Goal: Task Accomplishment & Management: Use online tool/utility

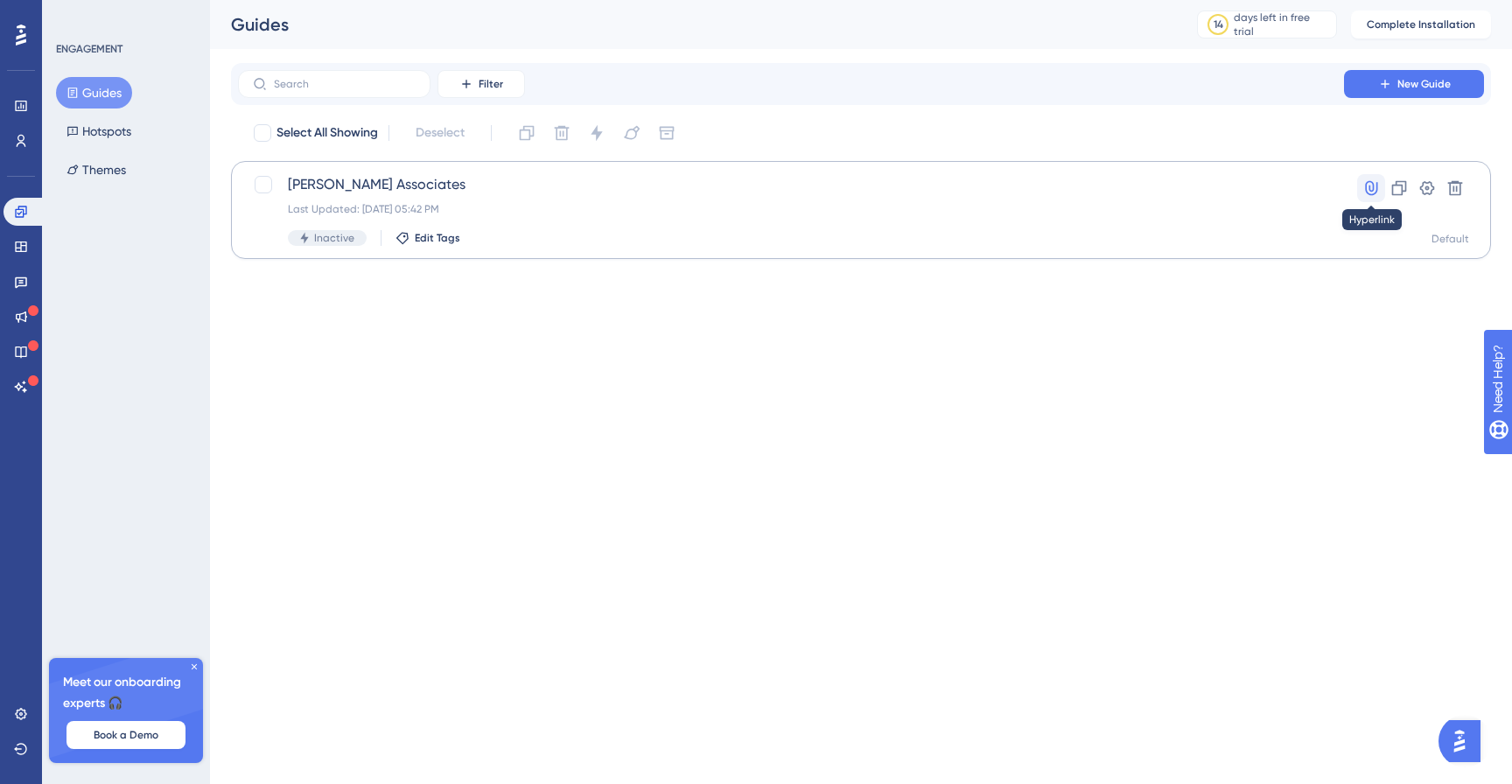
click at [1381, 193] on button at bounding box center [1371, 188] width 28 height 28
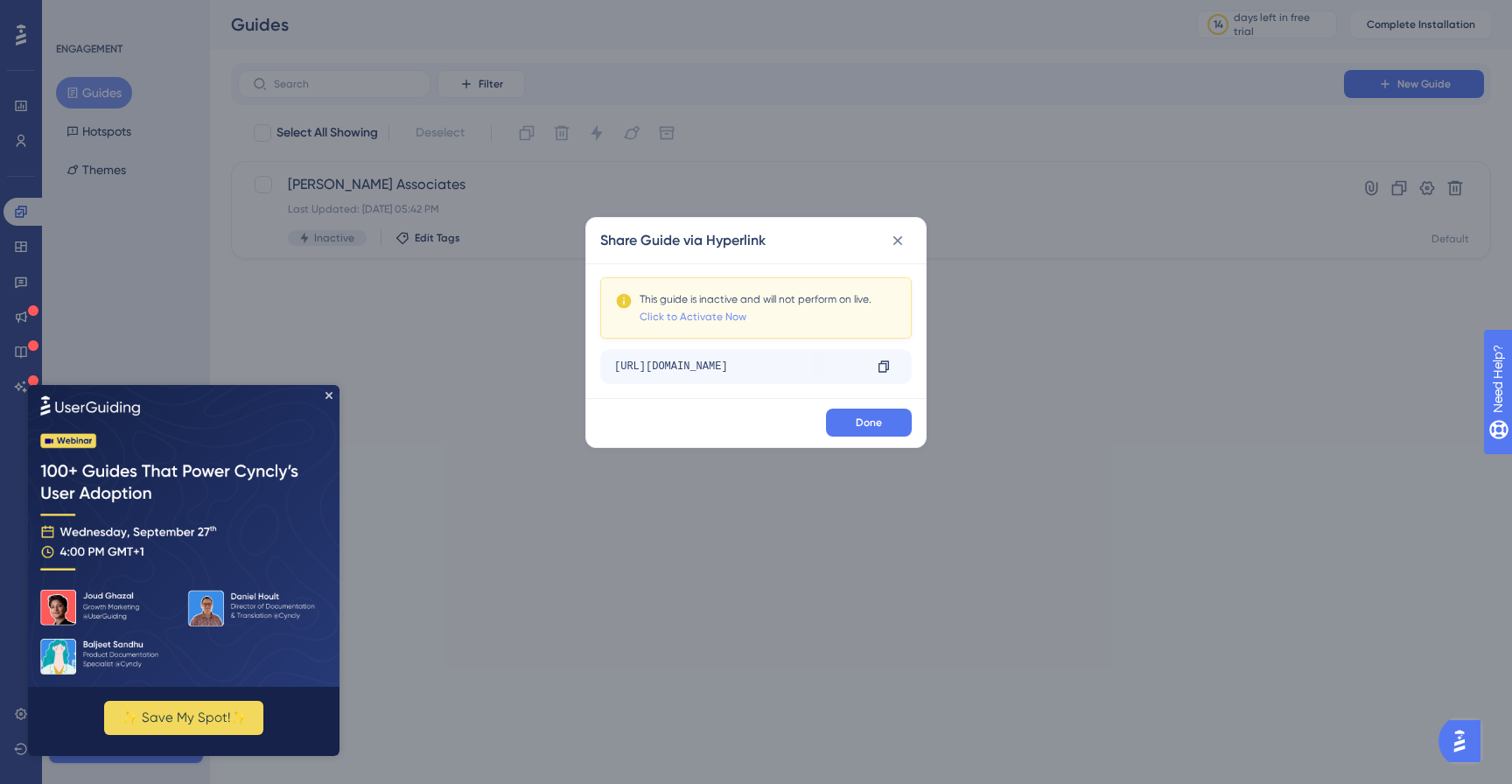
click at [721, 317] on link "Click to Activate Now" at bounding box center [693, 317] width 107 height 14
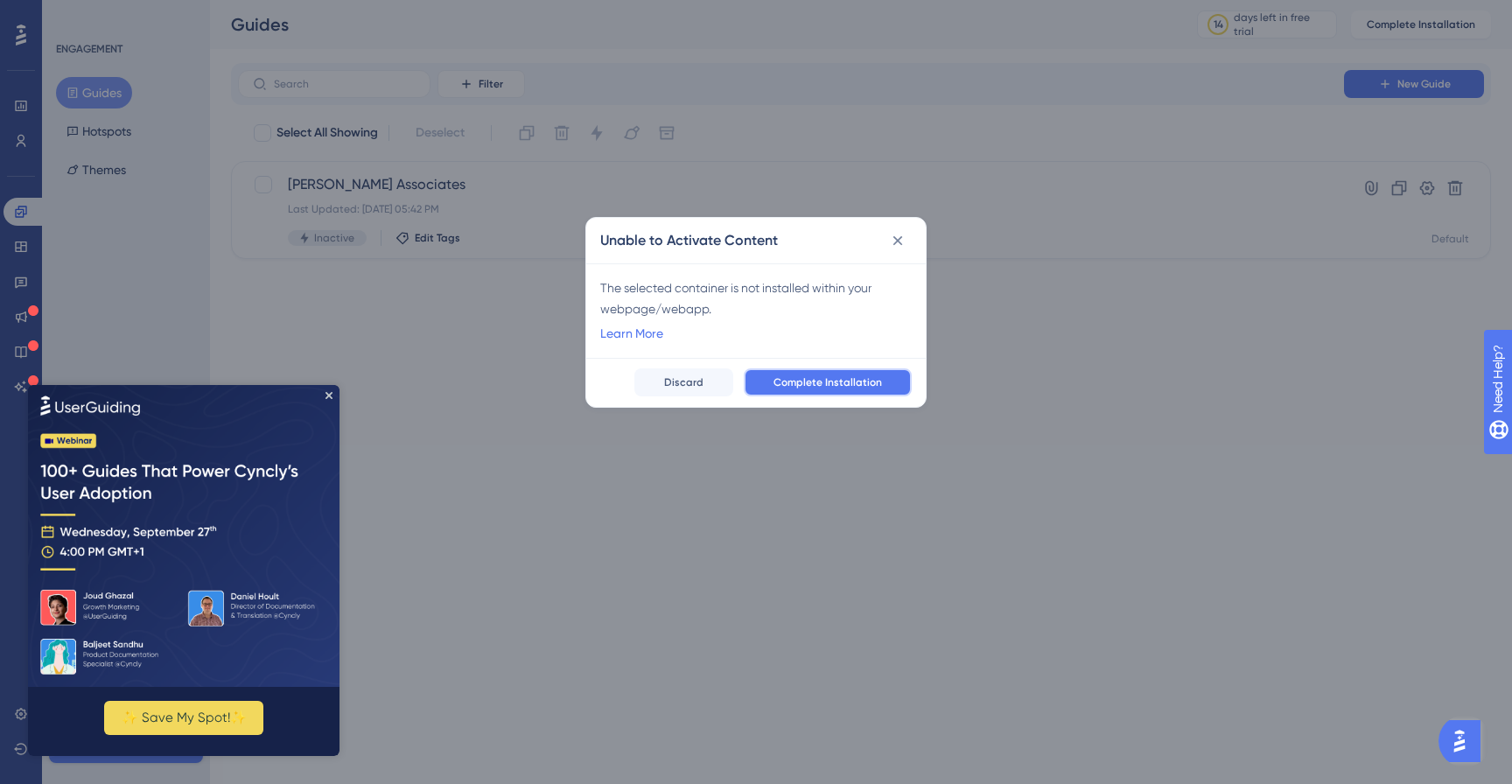
click at [836, 378] on span "Complete Installation" at bounding box center [827, 382] width 108 height 14
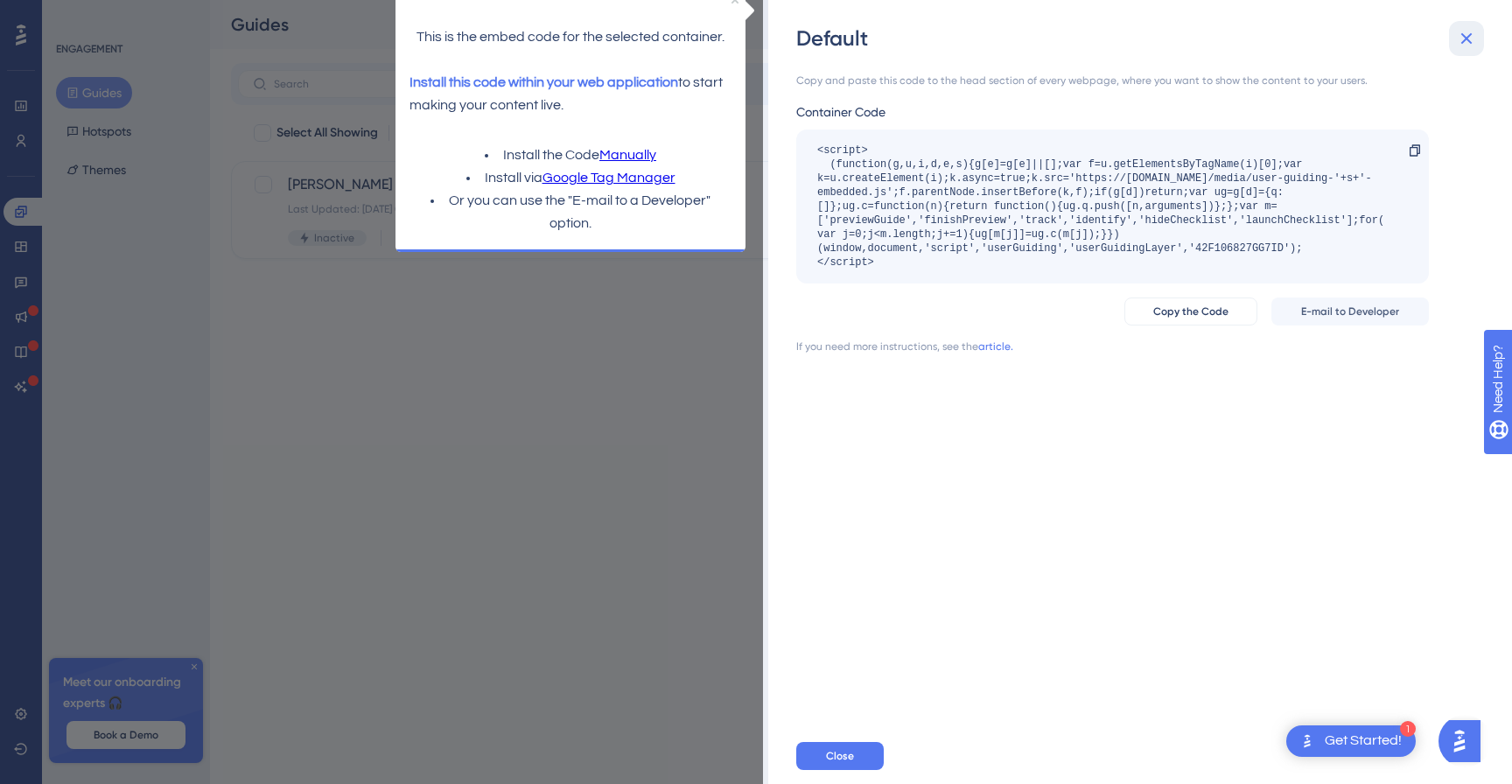
click at [1460, 32] on icon at bounding box center [1466, 38] width 21 height 21
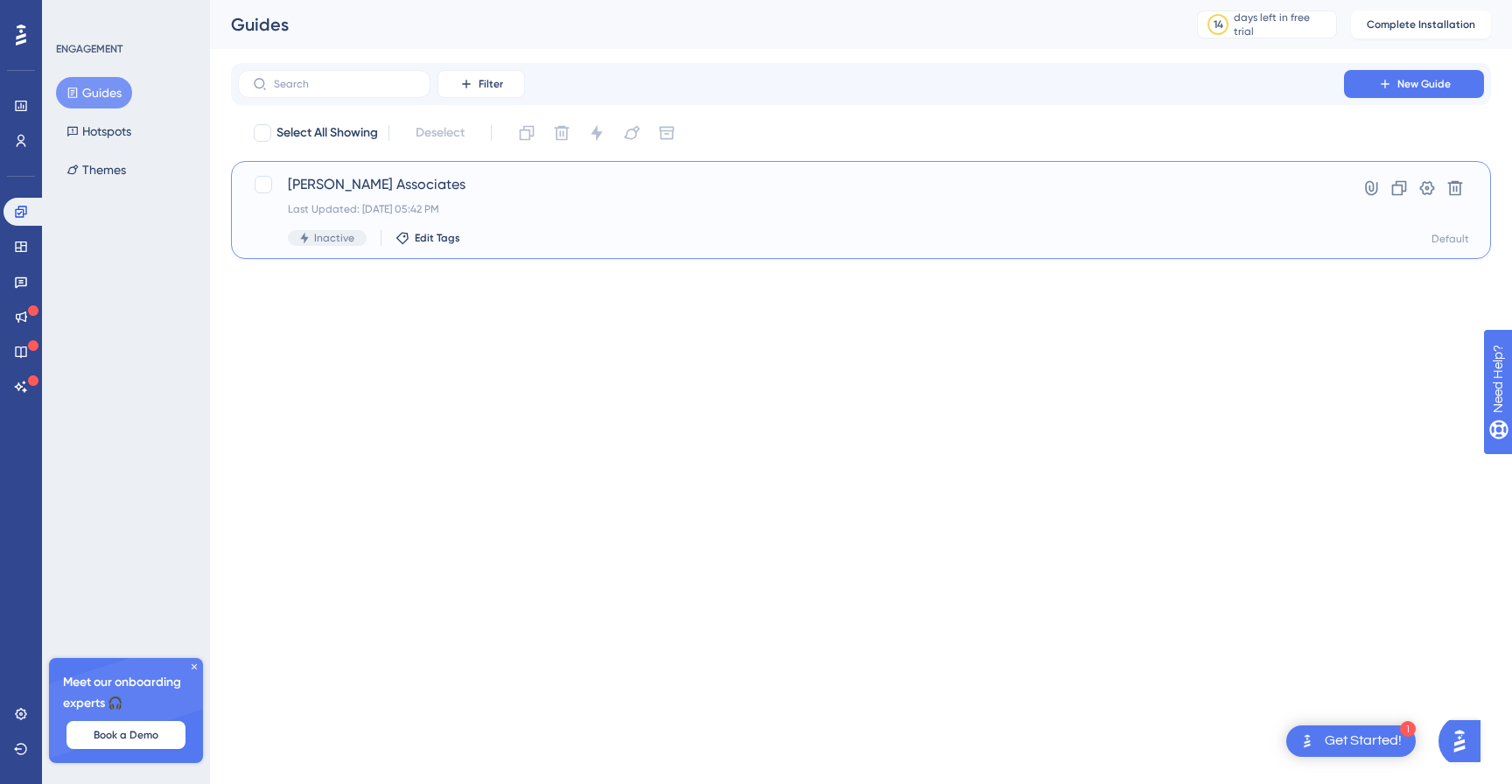
click at [400, 189] on span "[PERSON_NAME] Associates" at bounding box center [791, 184] width 1007 height 21
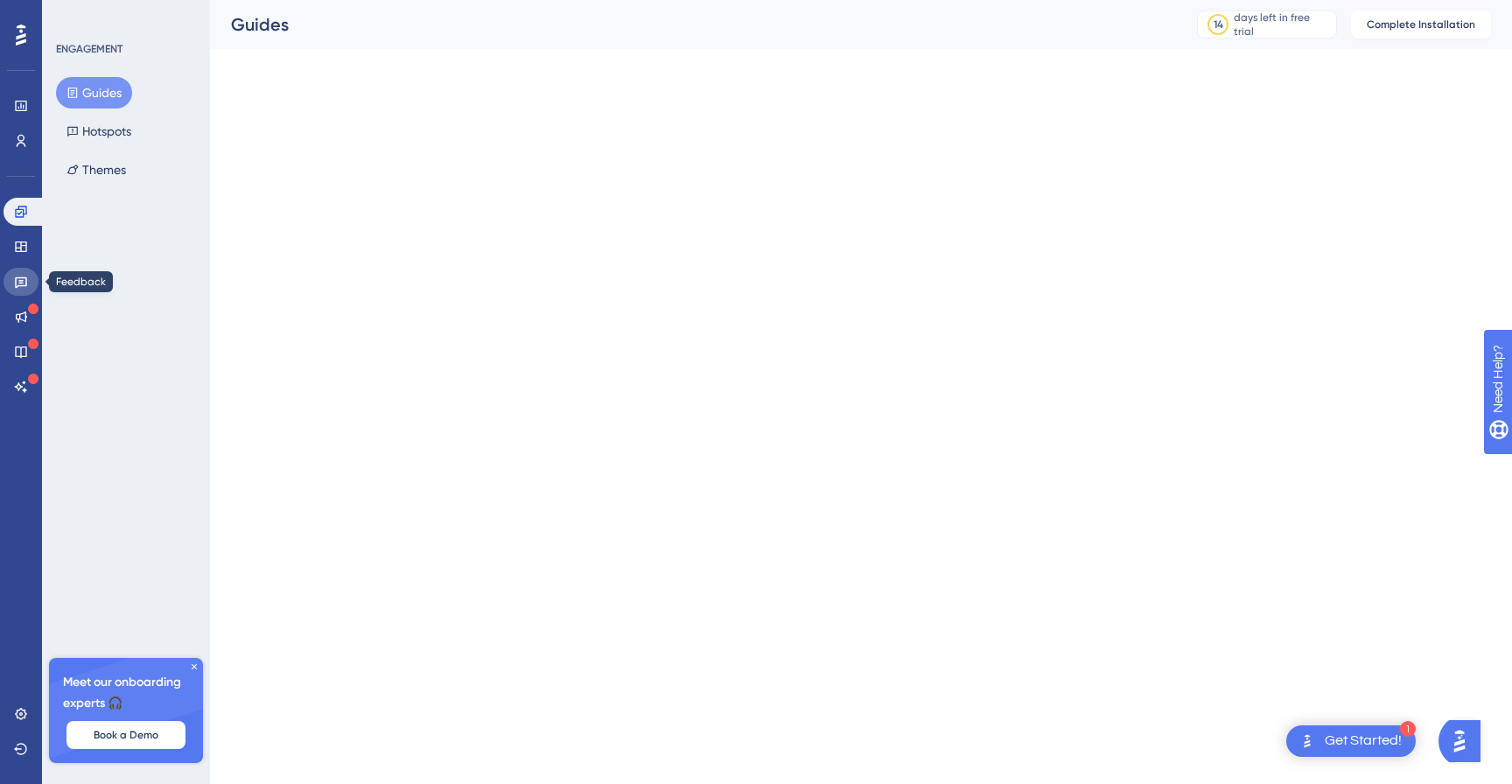
click at [18, 285] on icon at bounding box center [21, 282] width 14 height 14
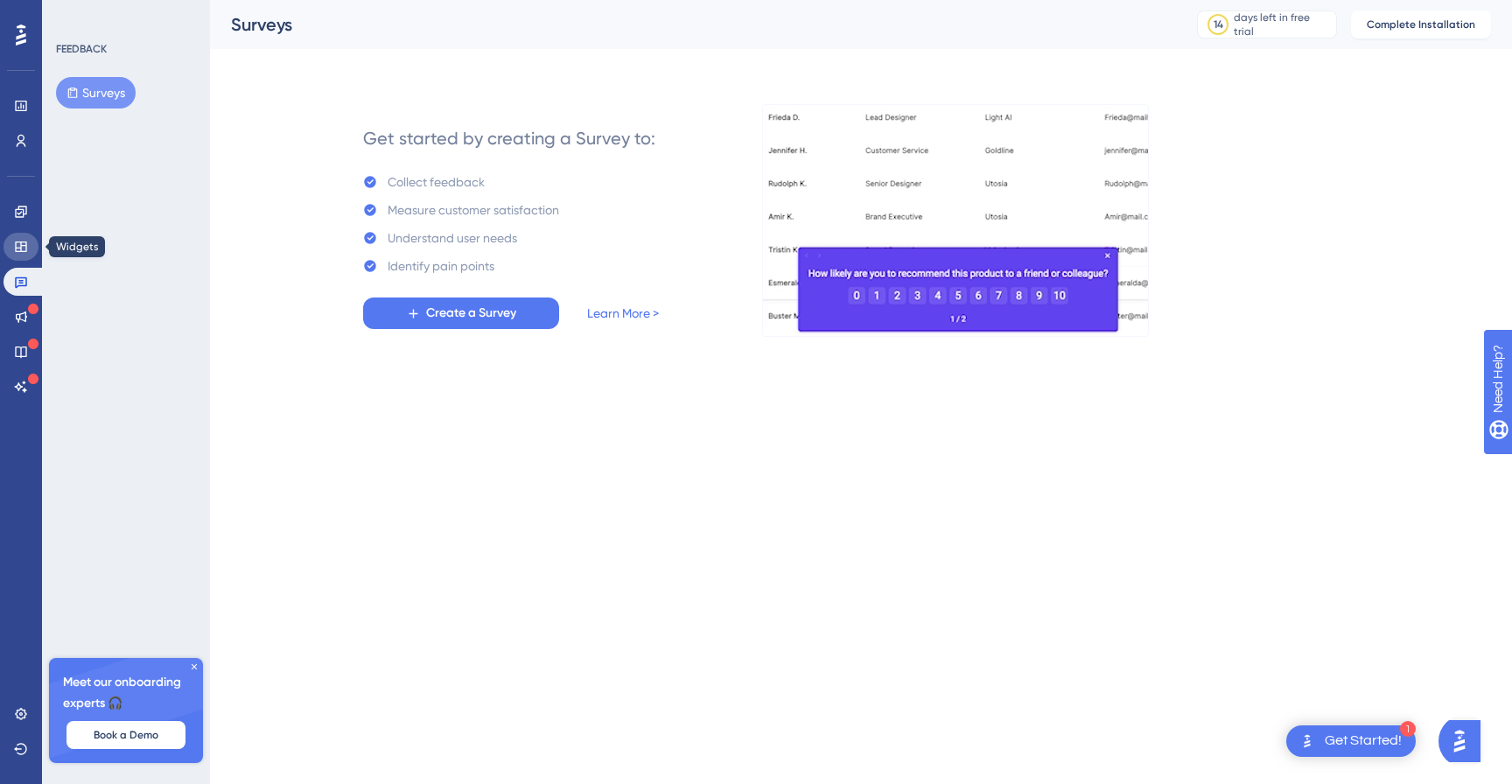
click at [16, 241] on icon at bounding box center [20, 246] width 11 height 11
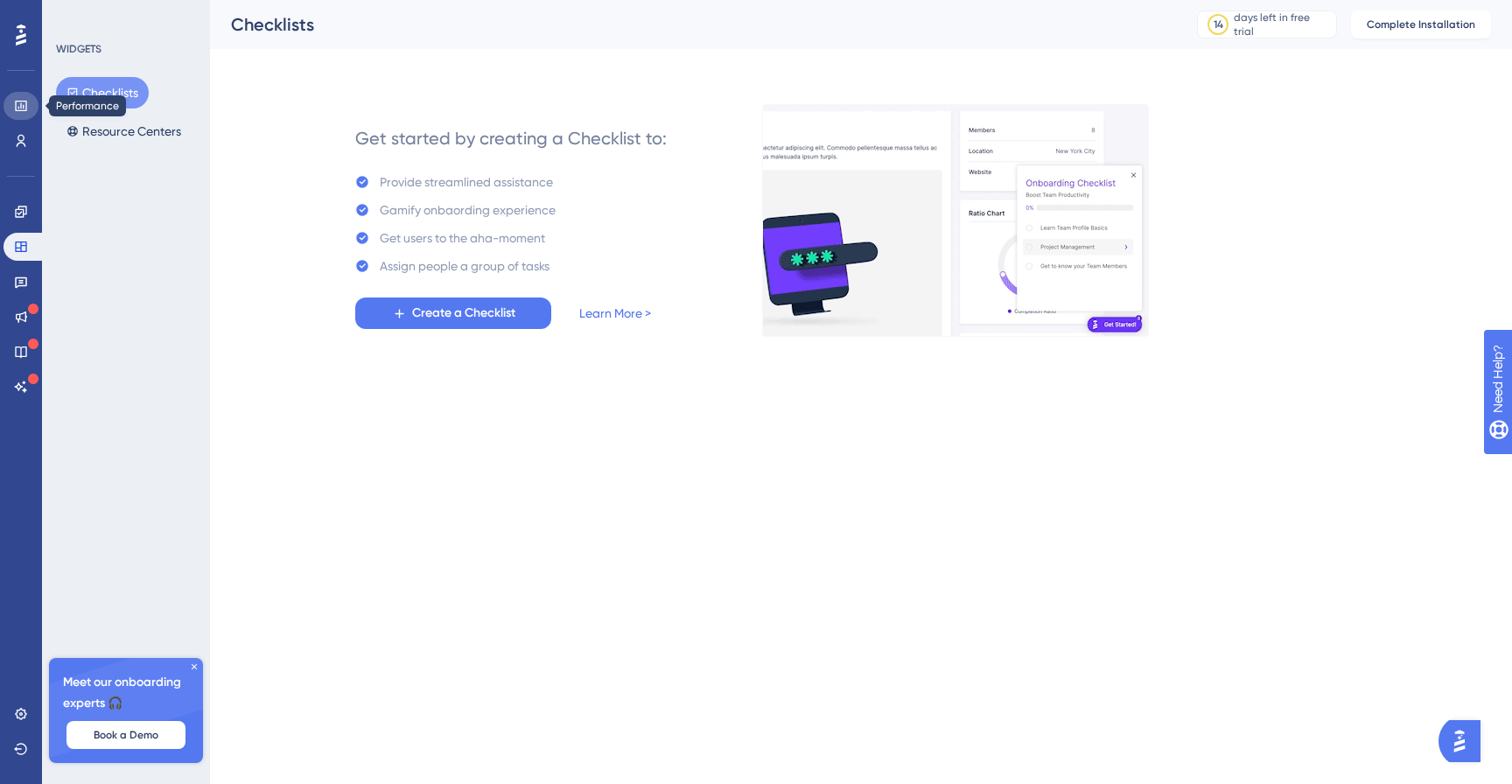
click at [12, 107] on link at bounding box center [21, 106] width 35 height 28
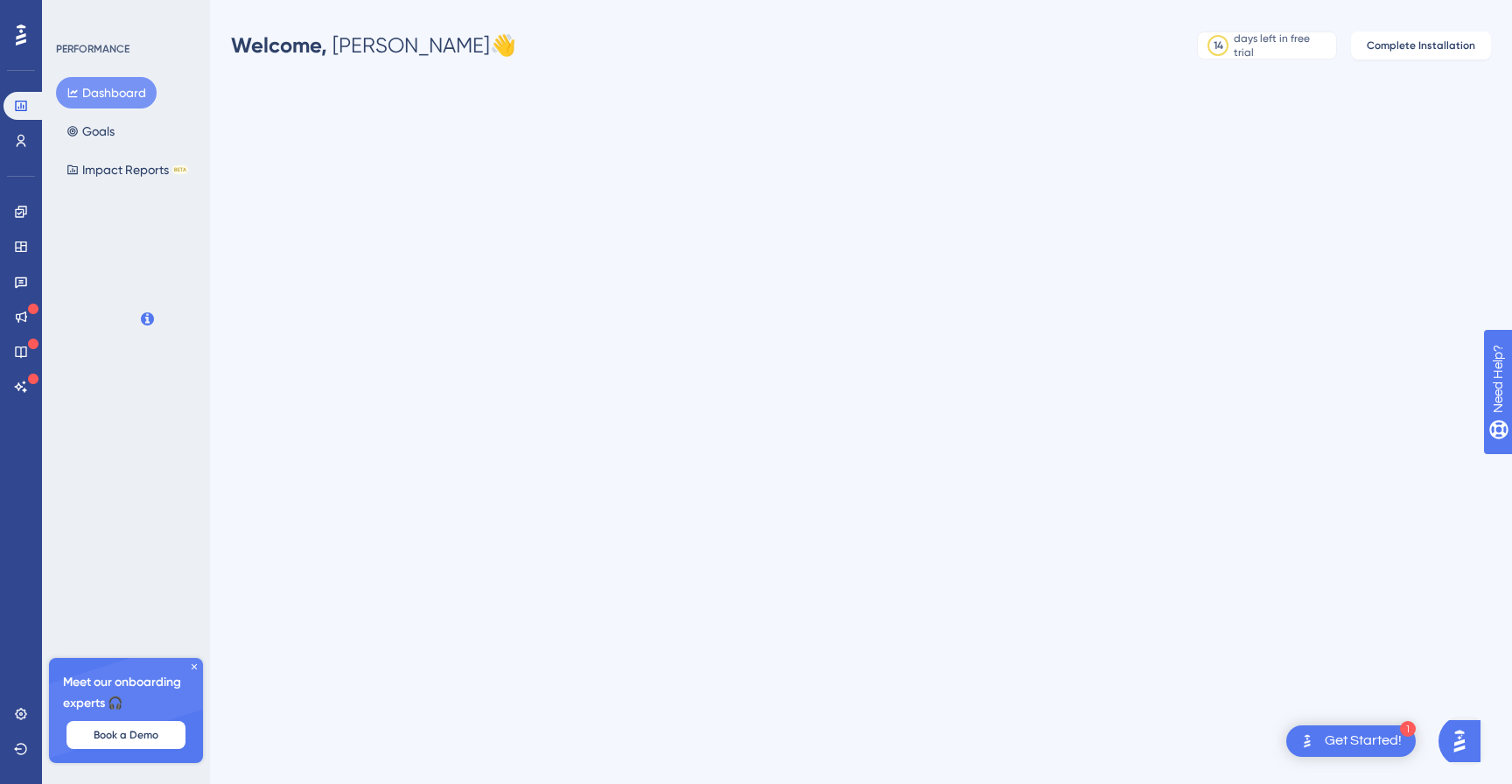
click at [26, 29] on icon at bounding box center [21, 35] width 11 height 23
click at [15, 138] on icon at bounding box center [21, 141] width 14 height 14
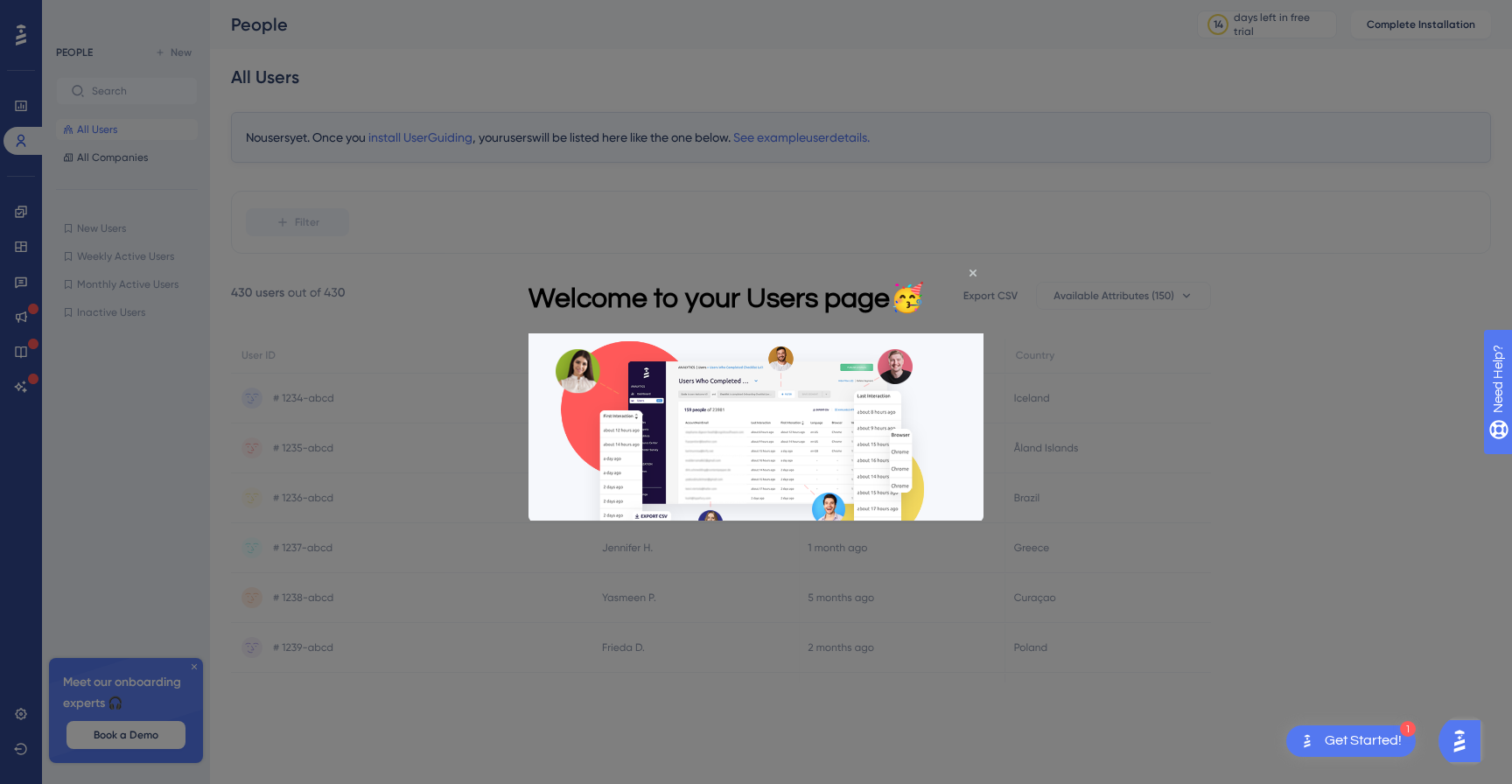
click at [633, 663] on button "START" at bounding box center [581, 684] width 105 height 42
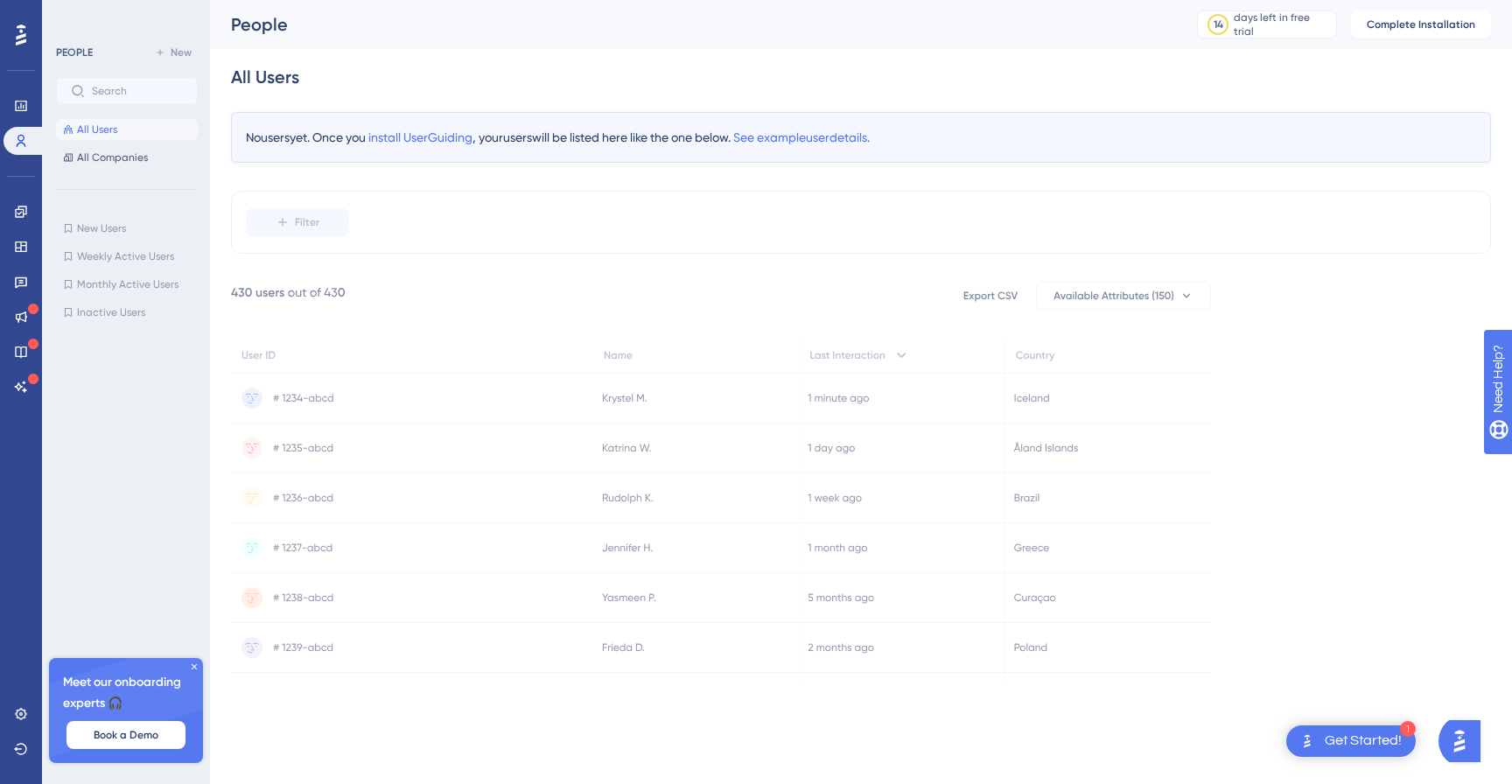
click at [617, 396] on icon at bounding box center [624, 399] width 44 height 10
click at [17, 209] on icon at bounding box center [20, 210] width 11 height 11
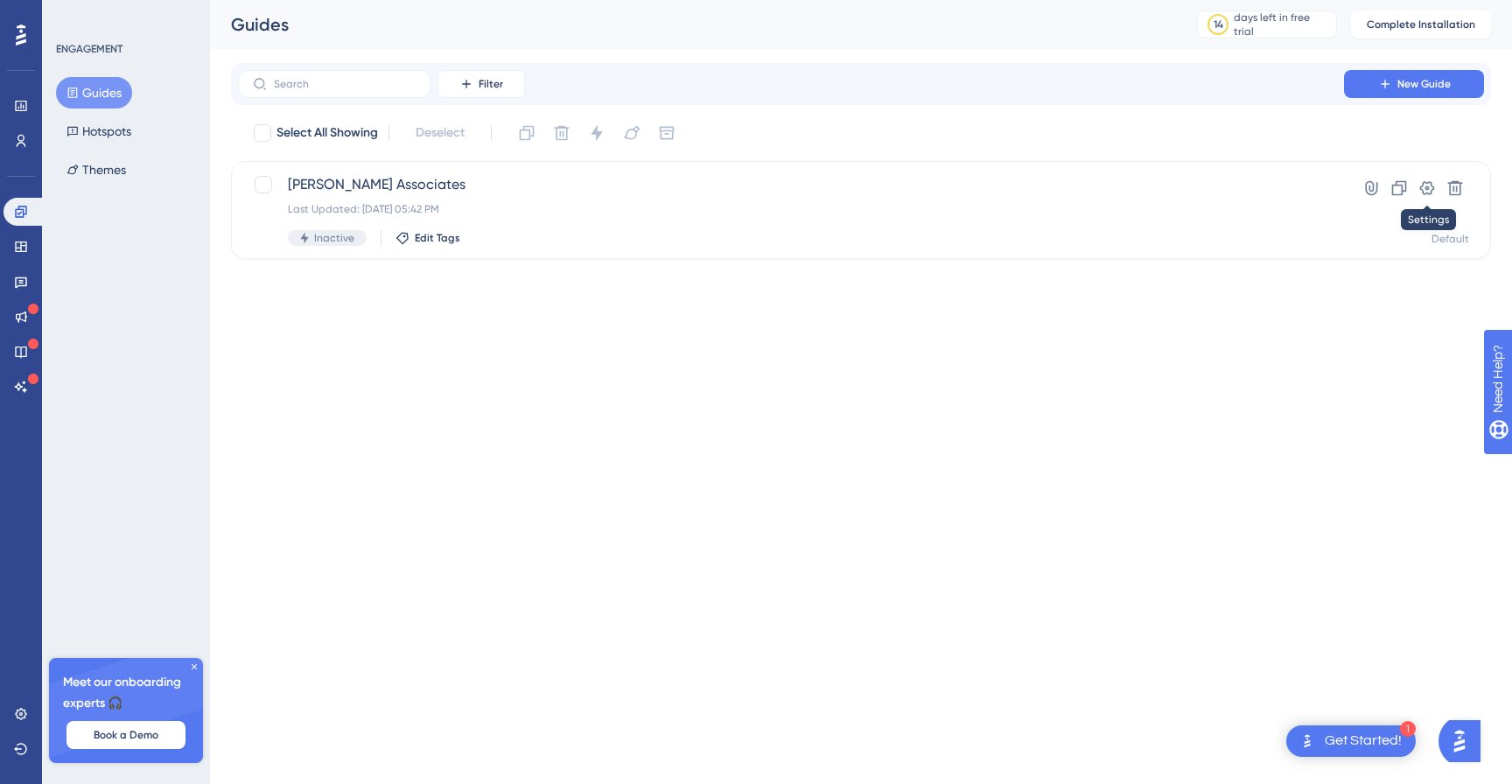
click at [1436, 189] on icon at bounding box center [1428, 189] width 18 height 18
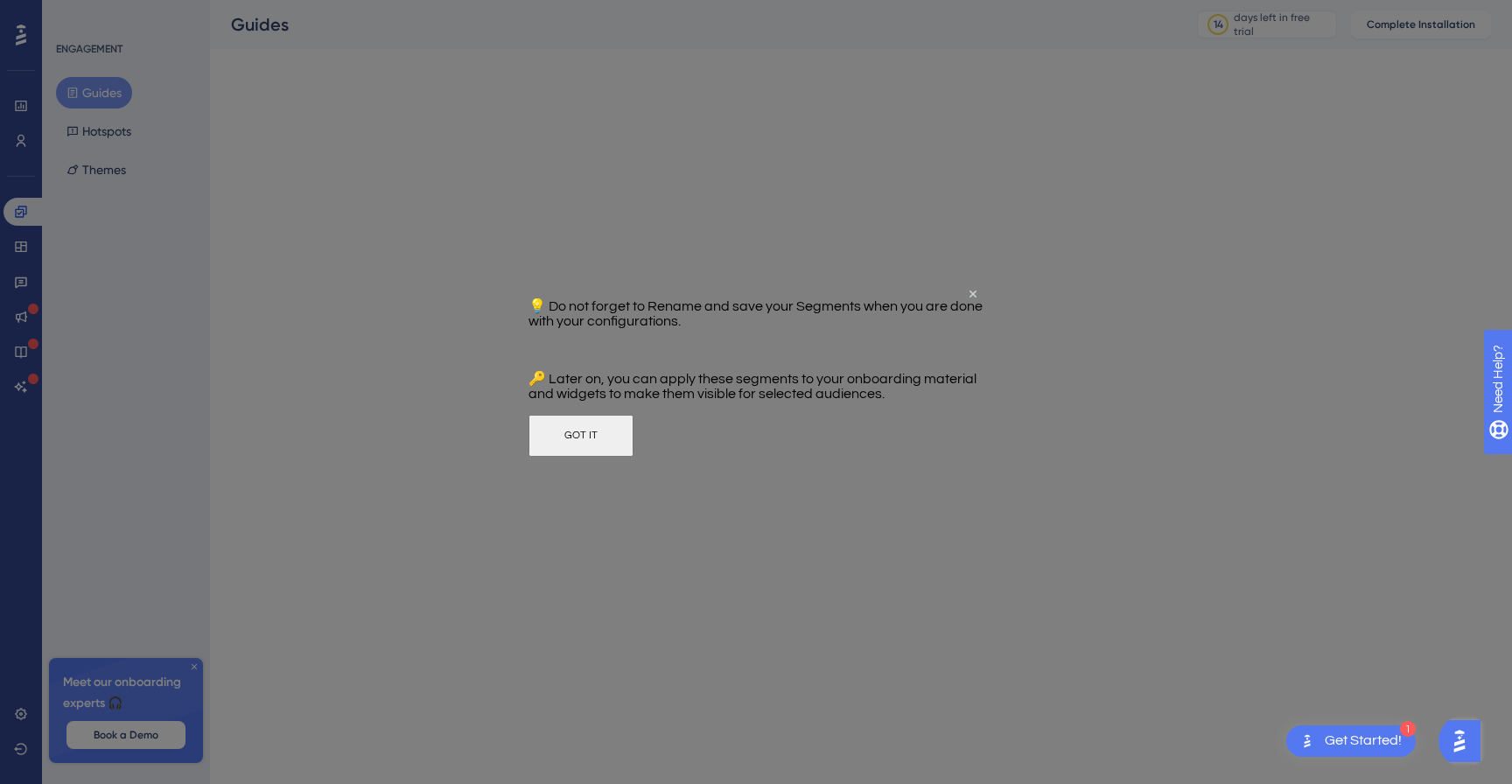
drag, startPoint x: 774, startPoint y: 462, endPoint x: 1304, endPoint y: 745, distance: 600.8
click at [633, 456] on button "GOT IT" at bounding box center [581, 435] width 105 height 42
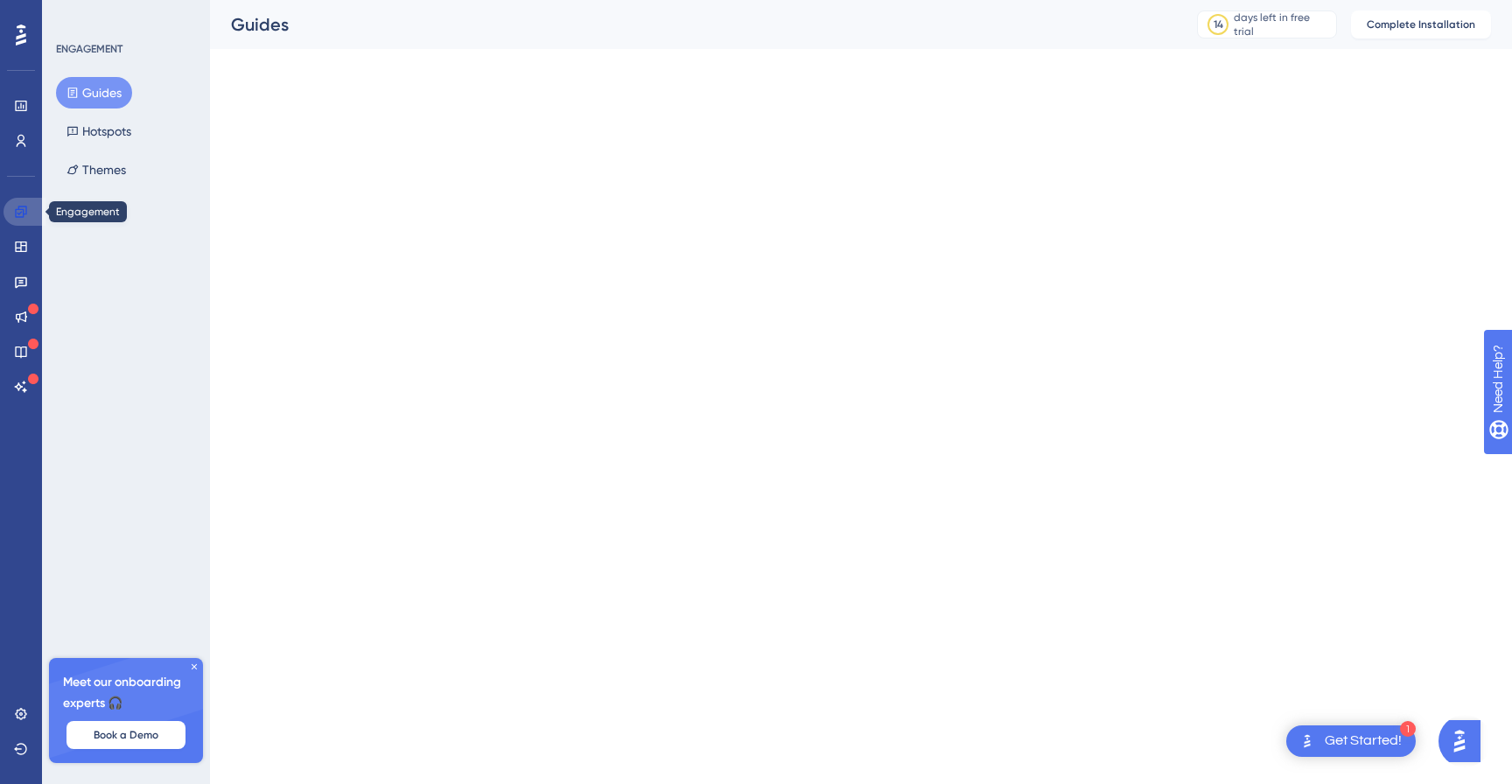
click at [19, 218] on icon at bounding box center [21, 211] width 14 height 14
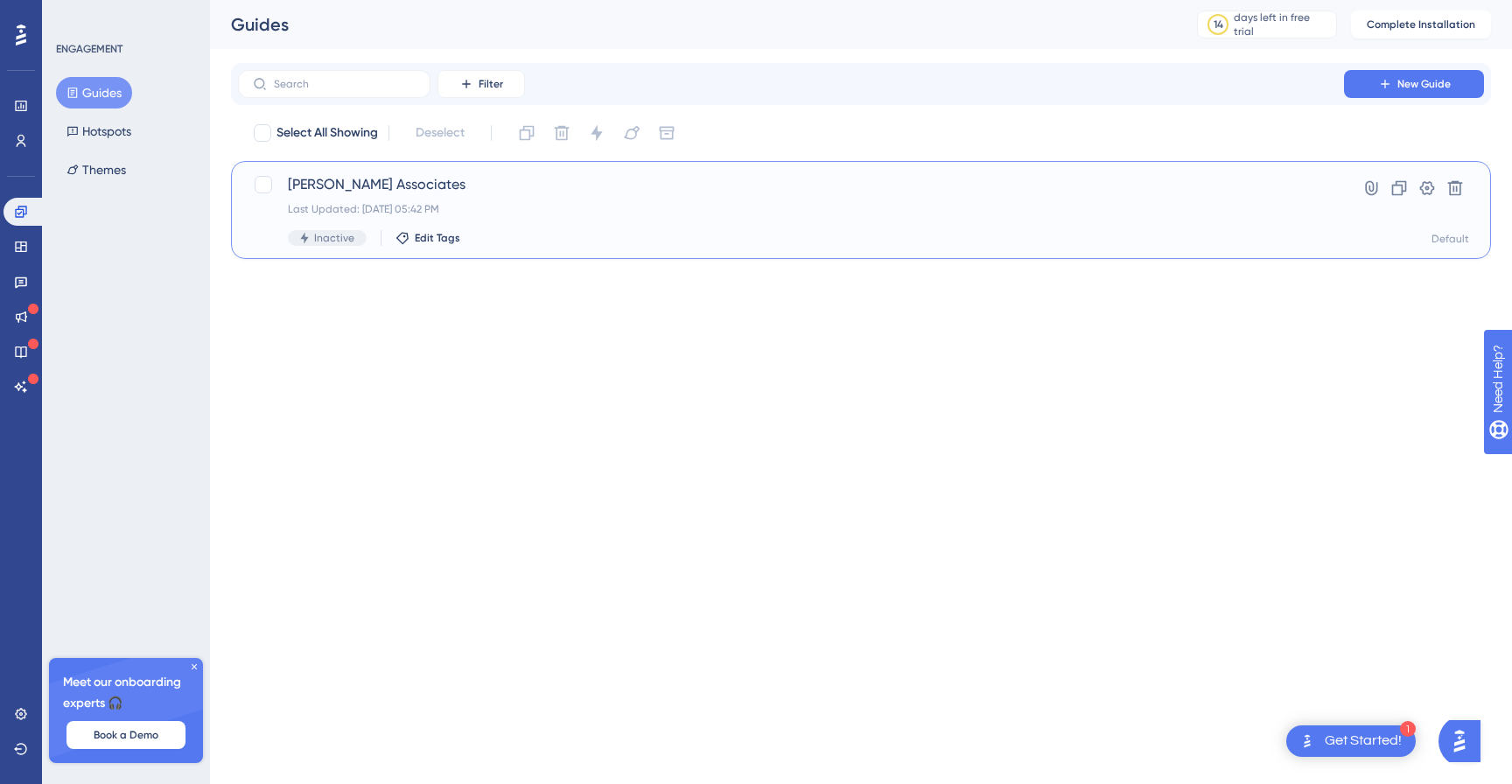
click at [325, 178] on span "[PERSON_NAME] Associates" at bounding box center [791, 184] width 1007 height 21
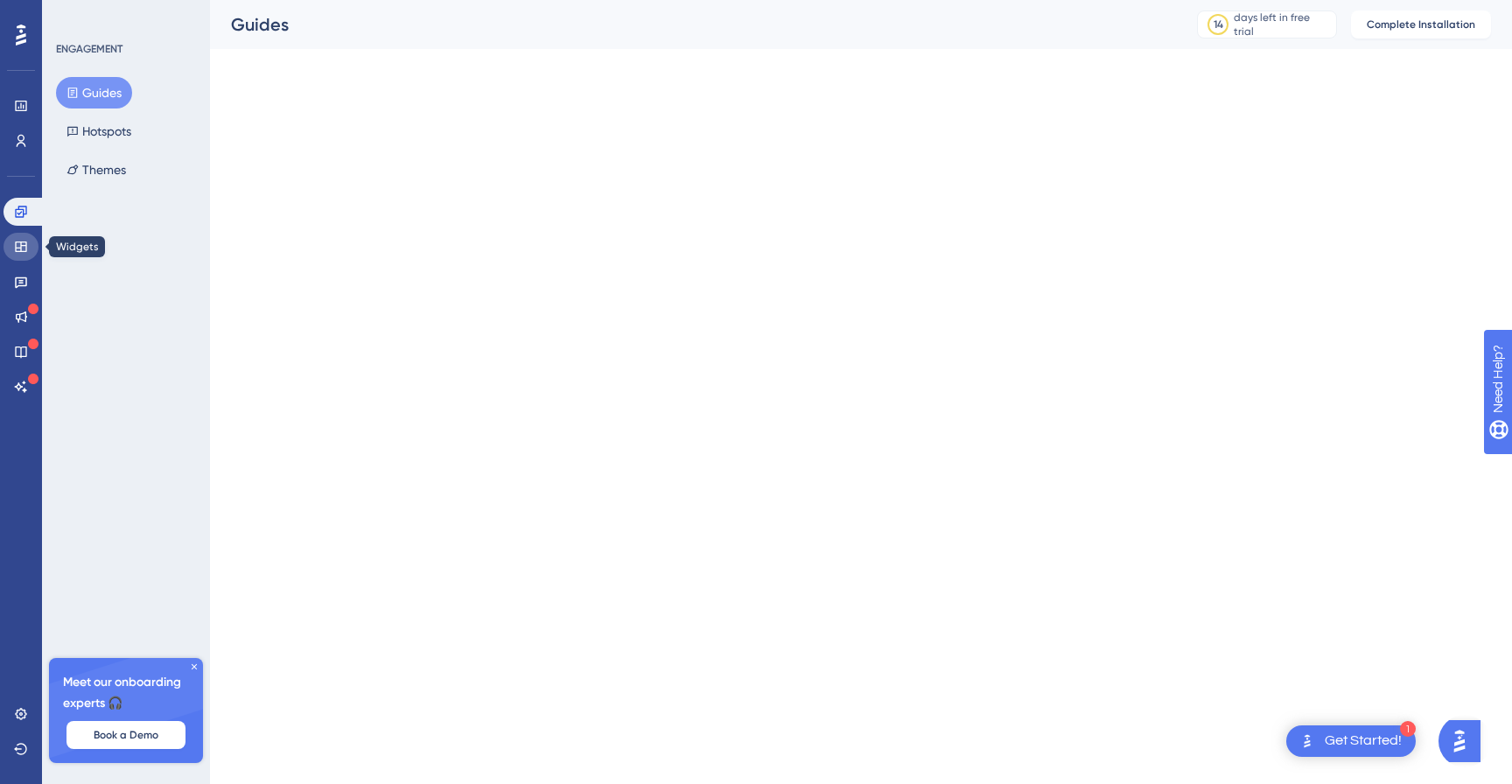
click at [19, 249] on icon at bounding box center [21, 247] width 14 height 14
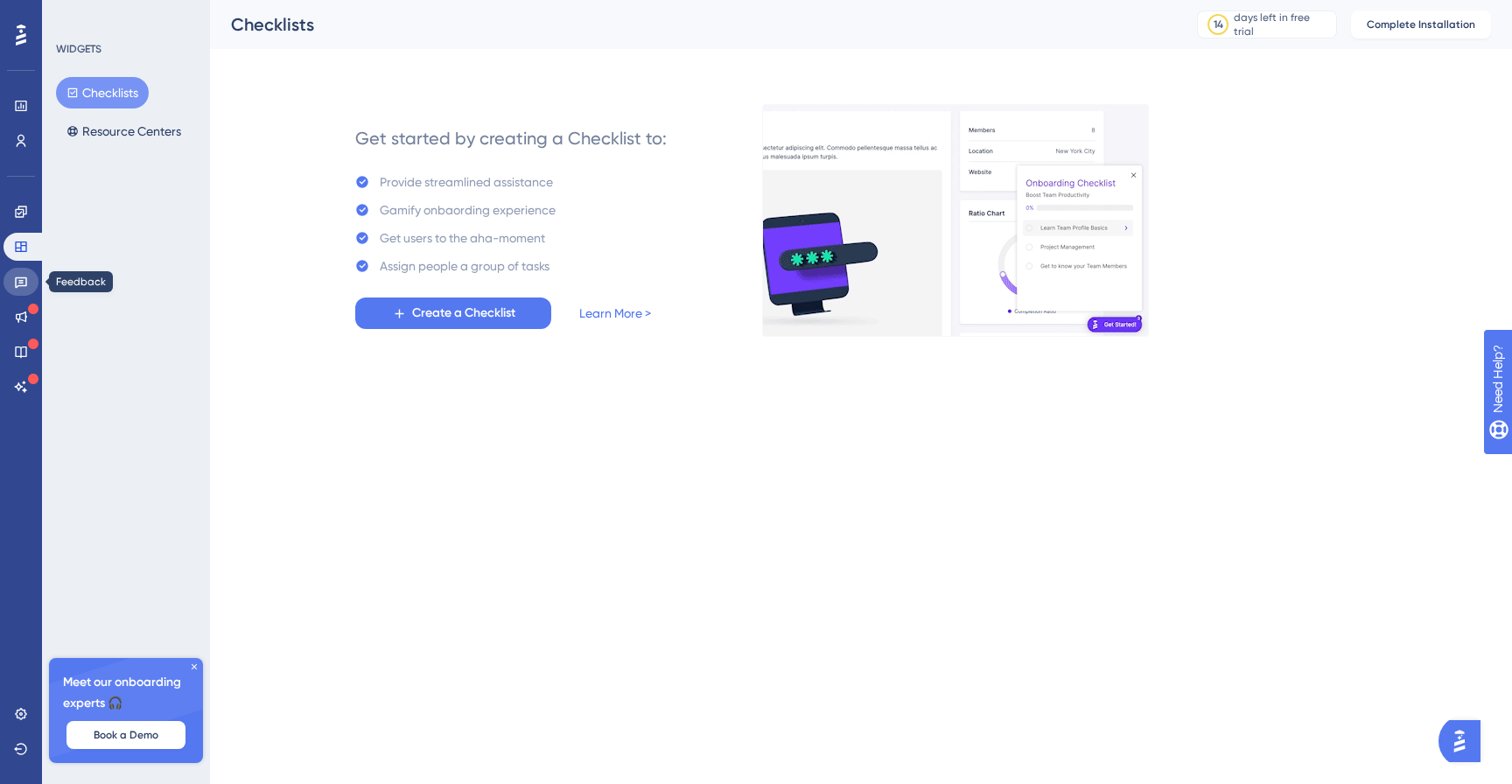
click at [20, 280] on icon at bounding box center [21, 282] width 12 height 11
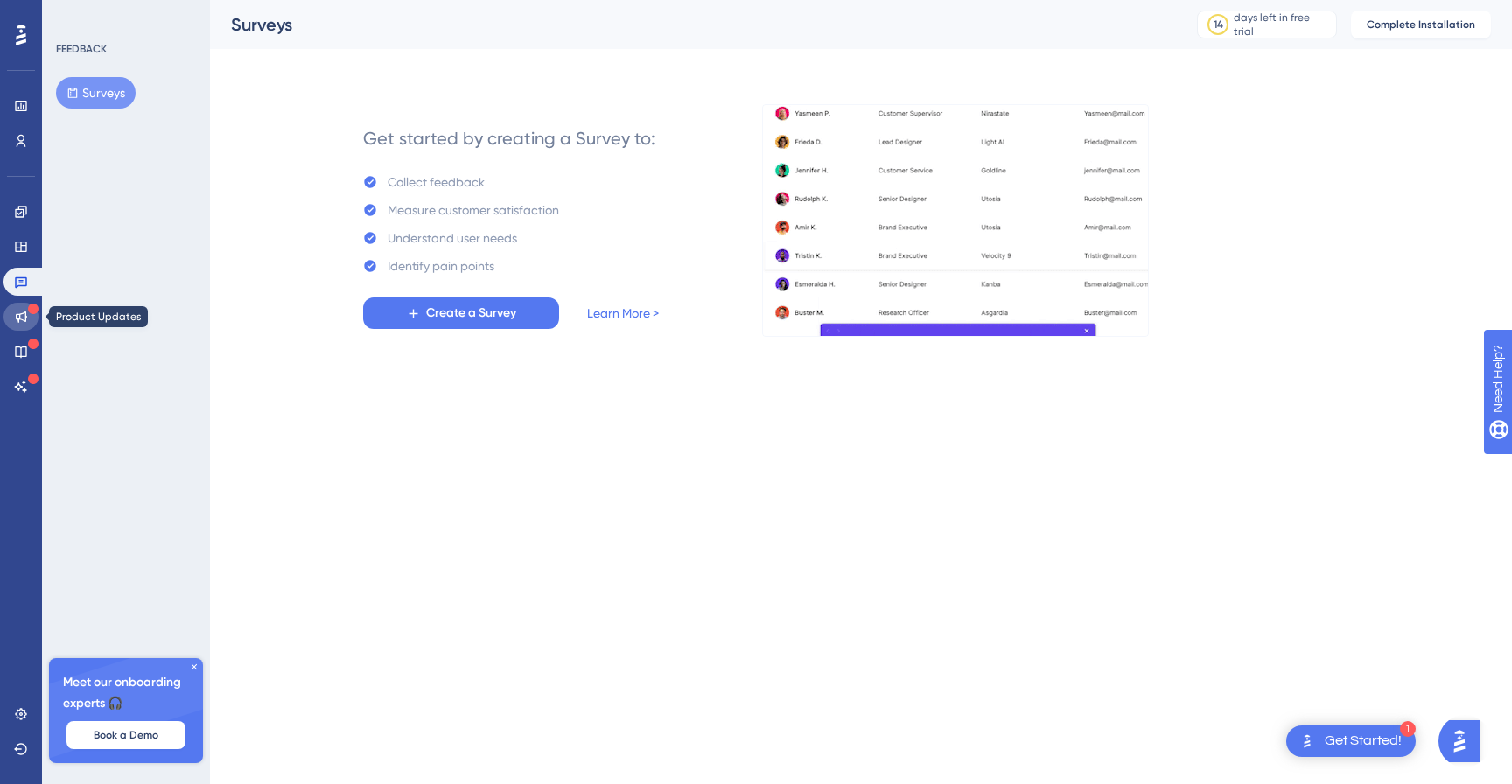
click at [22, 309] on link at bounding box center [21, 317] width 35 height 28
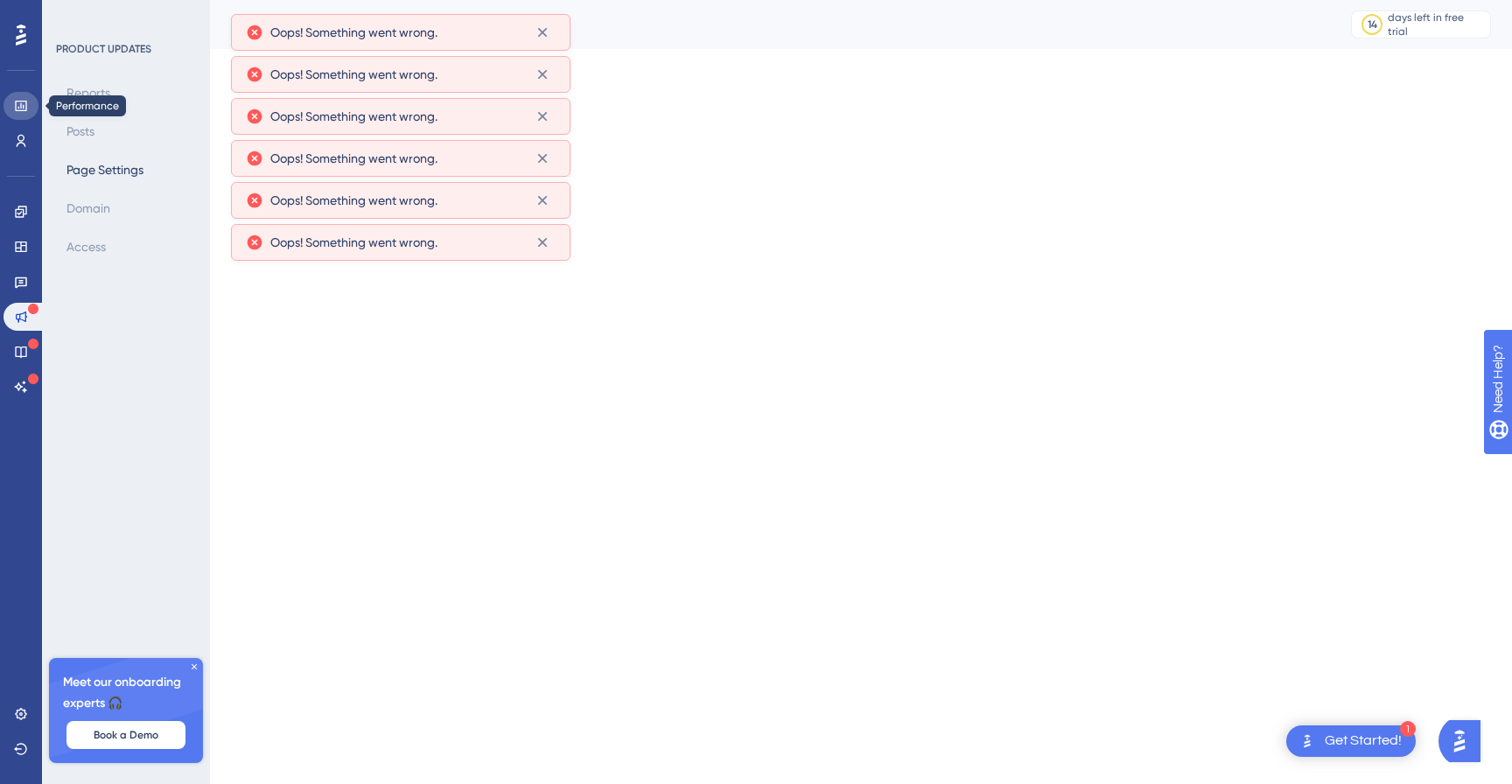
click at [20, 119] on link at bounding box center [21, 106] width 35 height 28
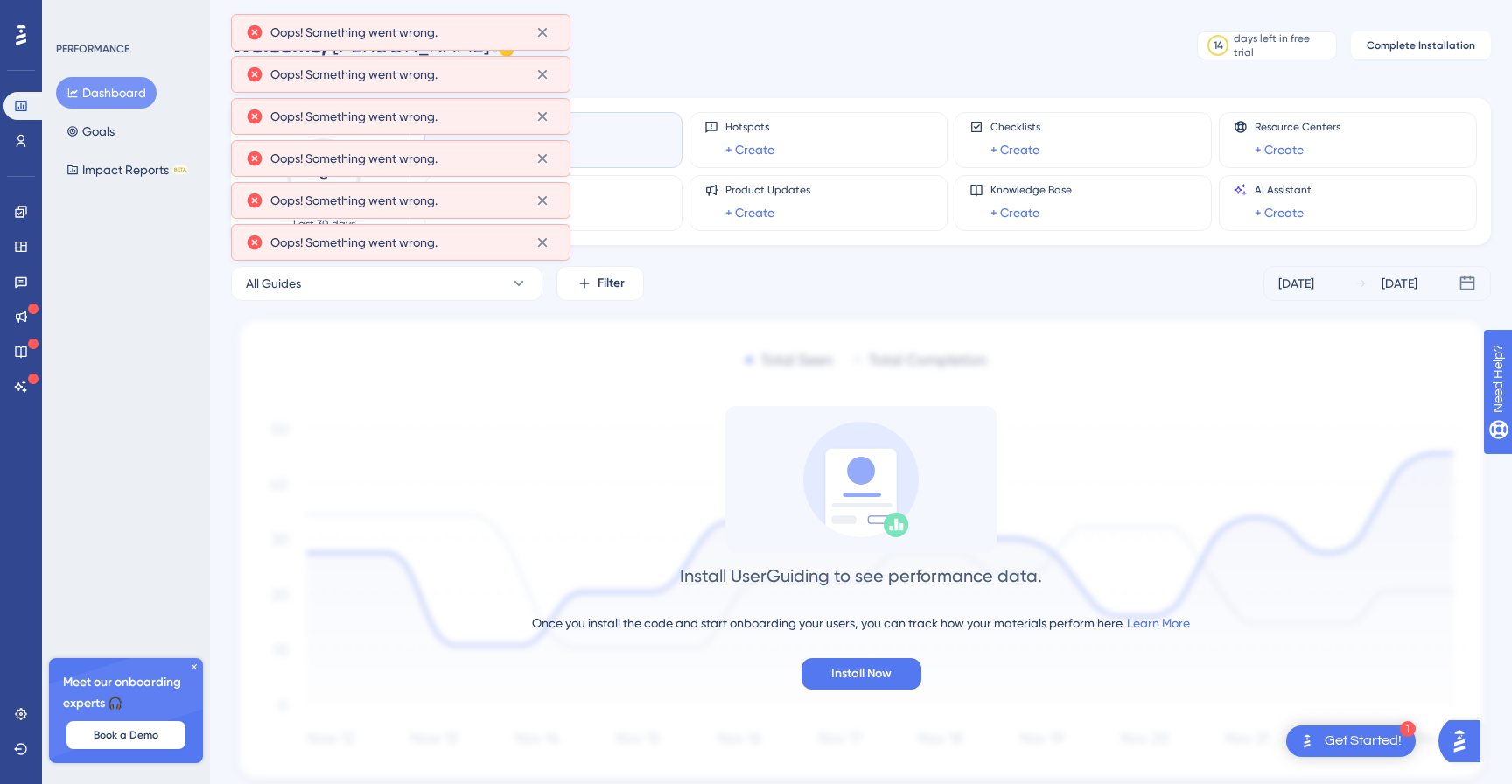
click at [26, 51] on div "Performance Users" at bounding box center [21, 101] width 35 height 106
click at [28, 140] on link at bounding box center [21, 141] width 35 height 28
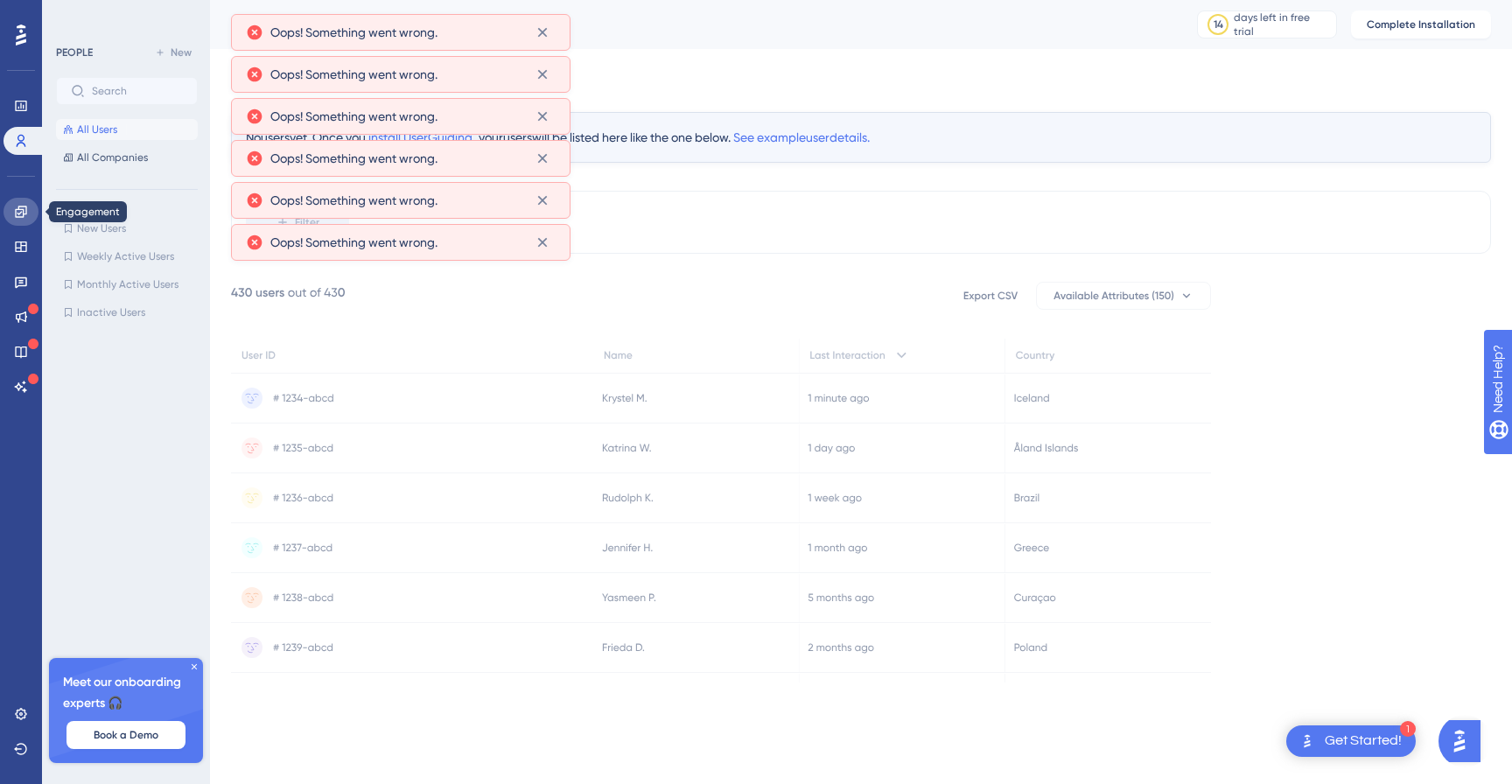
click at [29, 210] on link at bounding box center [21, 211] width 35 height 28
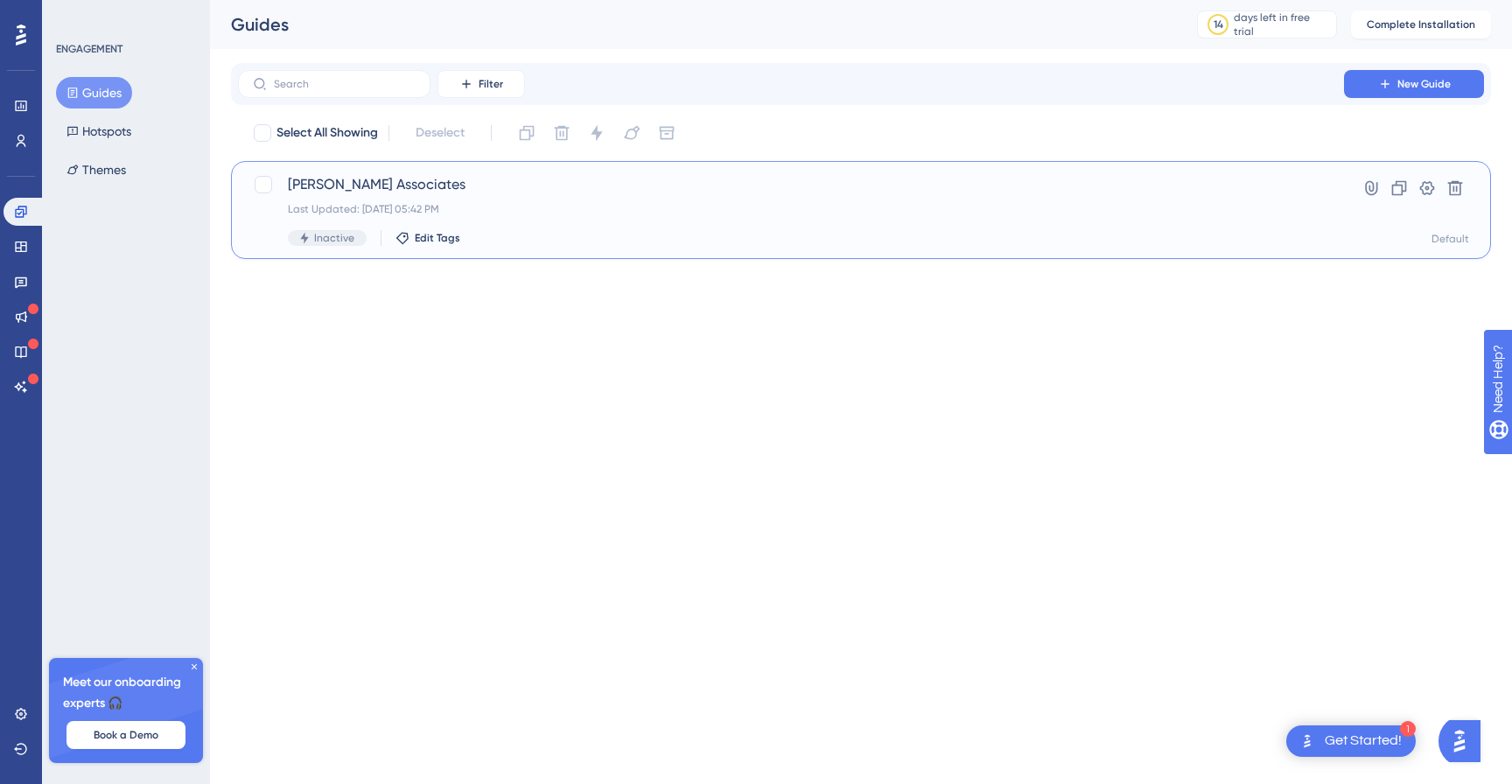
click at [367, 189] on span "[PERSON_NAME] Associates" at bounding box center [791, 184] width 1007 height 21
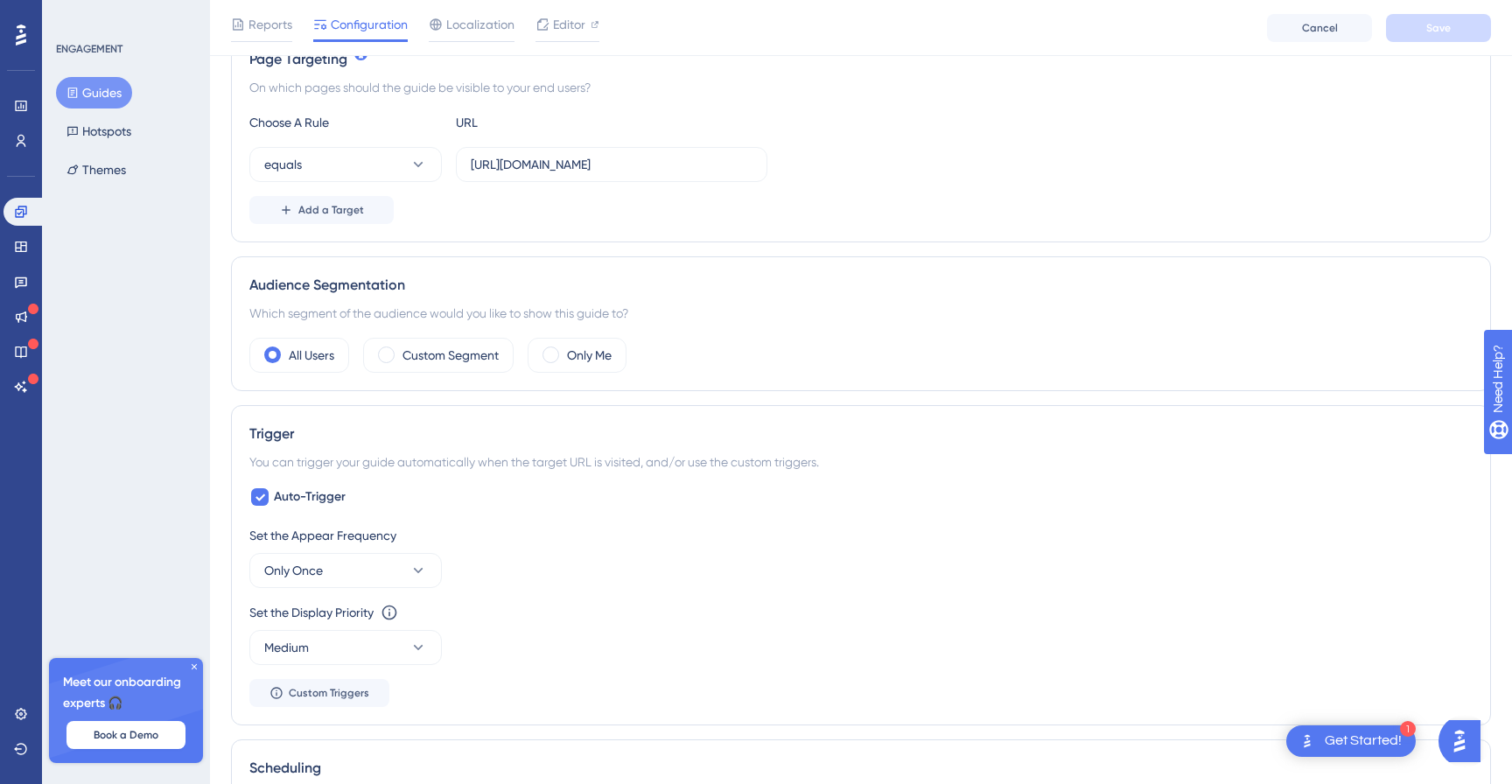
scroll to position [463, 0]
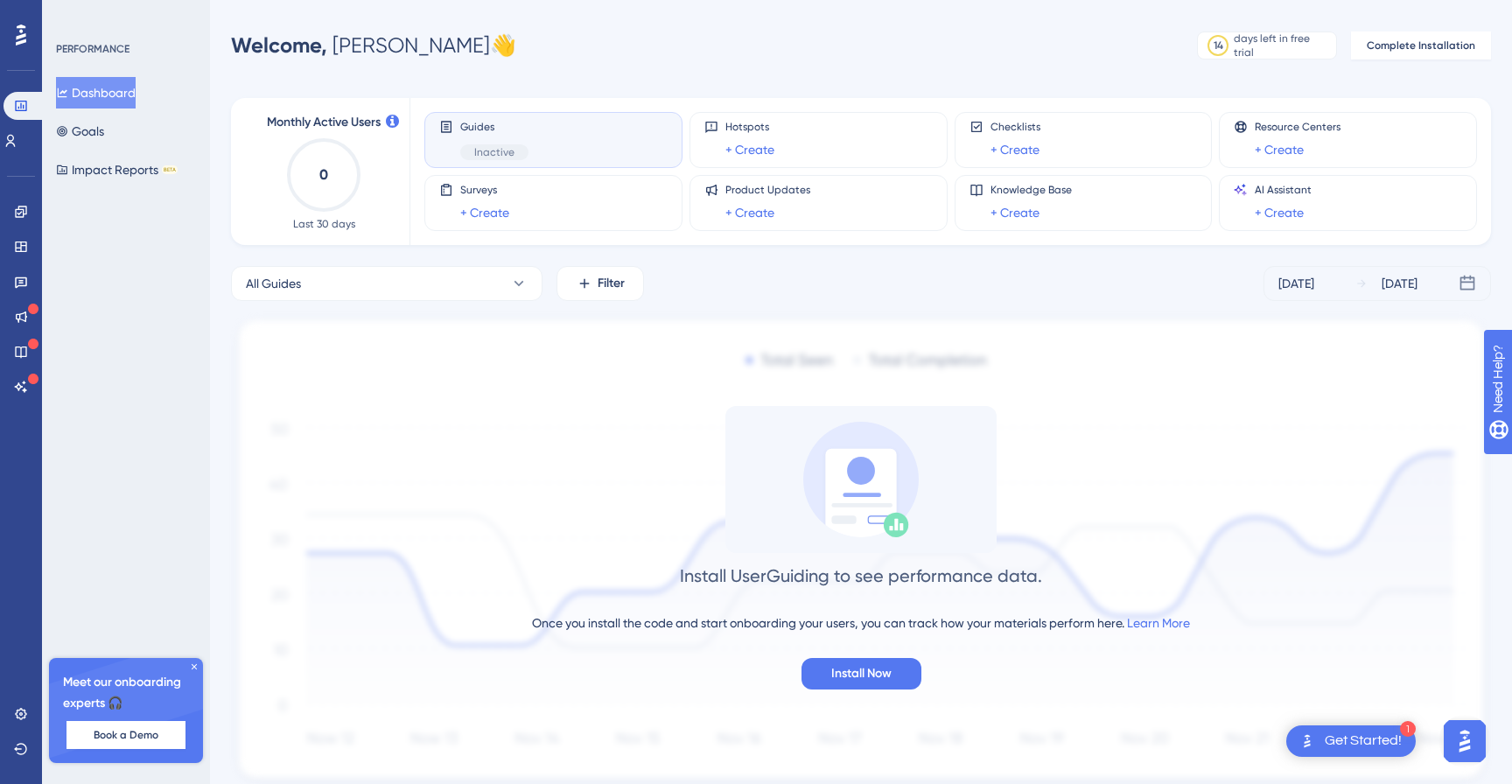
click at [792, 312] on div "All Guides Filter Sep 14 2025 Sep 20 2025 Install UserGuiding to see performanc…" at bounding box center [862, 527] width 1261 height 522
click at [103, 122] on button "Goals" at bounding box center [79, 131] width 48 height 32
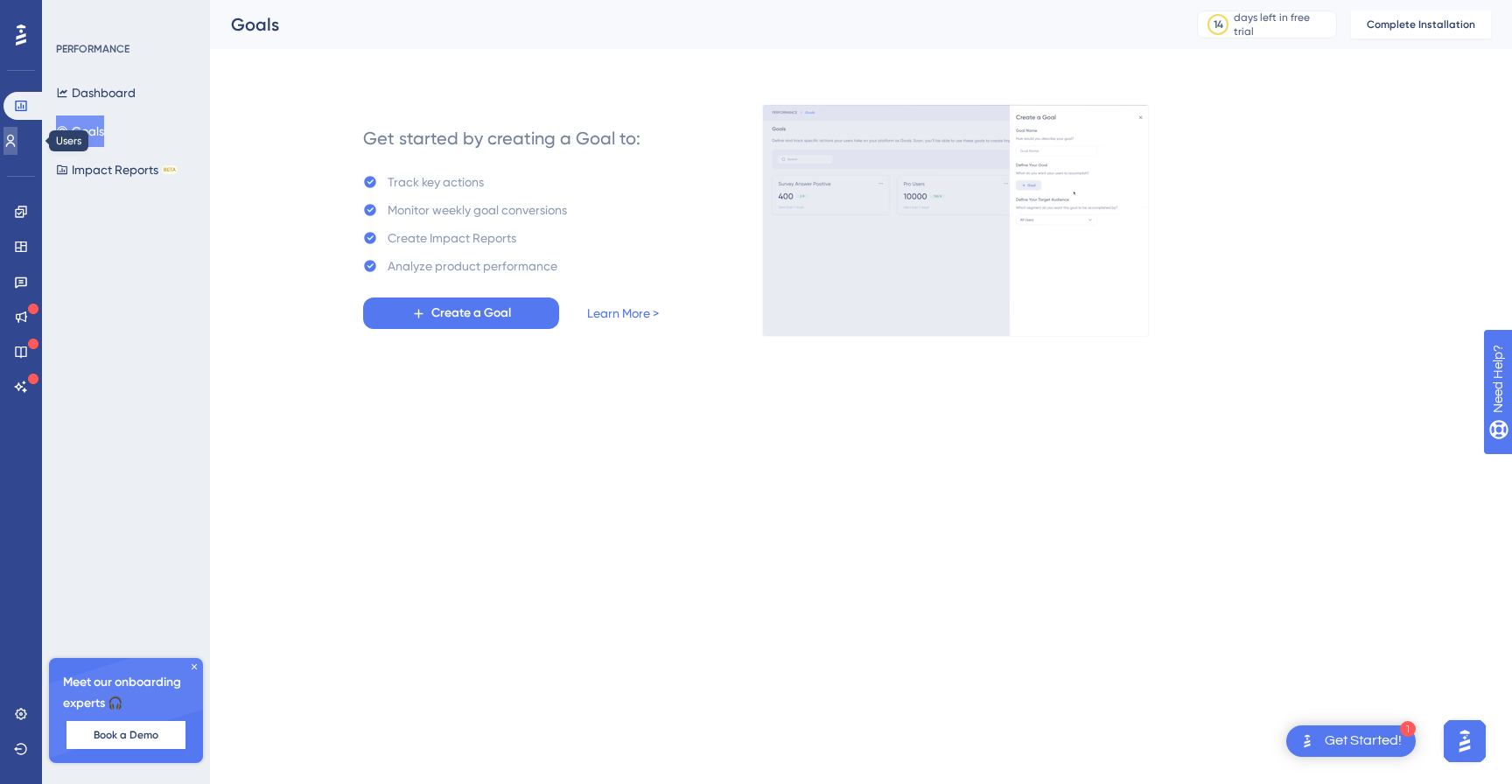
click at [18, 144] on icon at bounding box center [11, 141] width 14 height 14
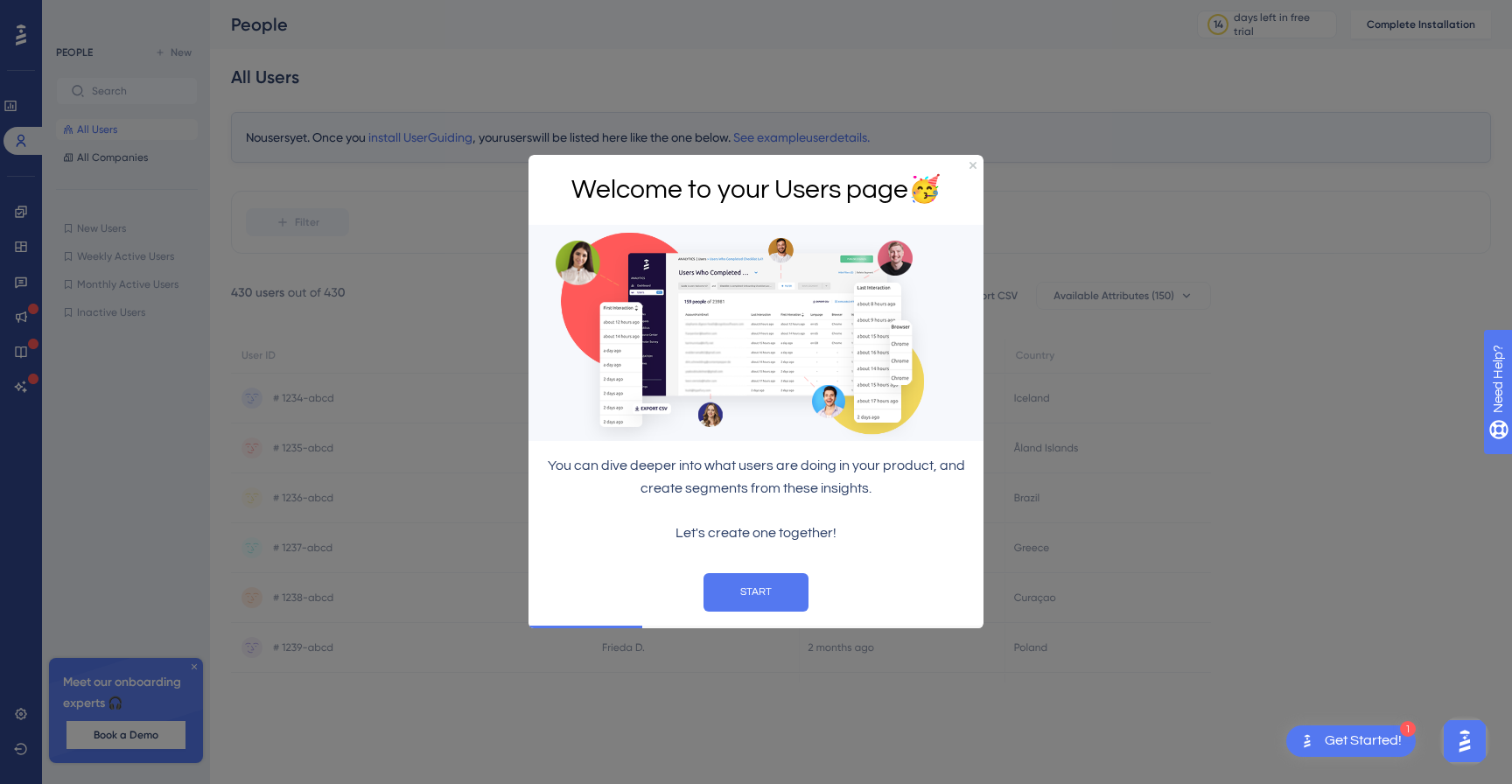
click at [23, 35] on div at bounding box center [756, 392] width 1512 height 784
click at [787, 602] on button "START" at bounding box center [756, 591] width 105 height 39
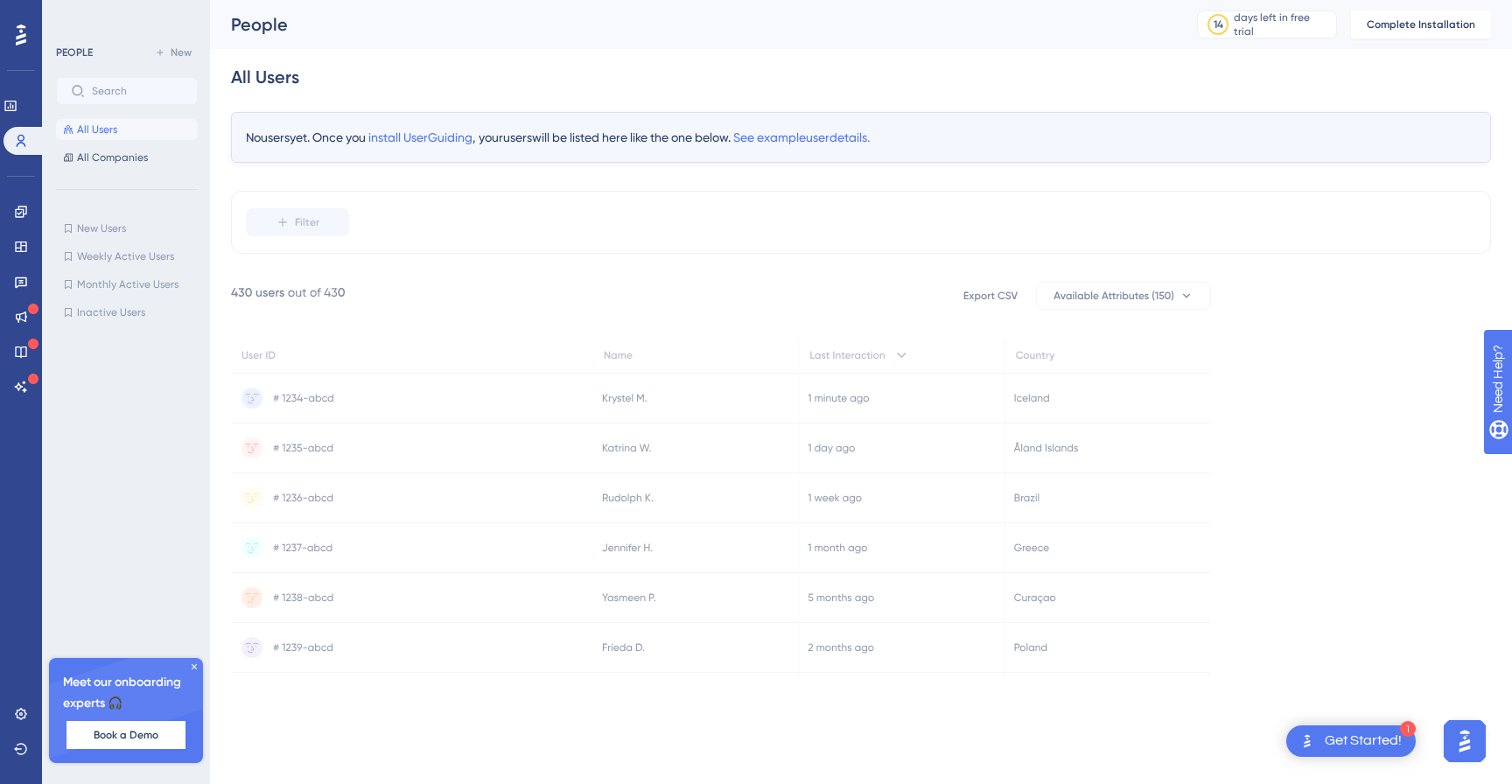
click at [18, 35] on icon at bounding box center [21, 35] width 11 height 23
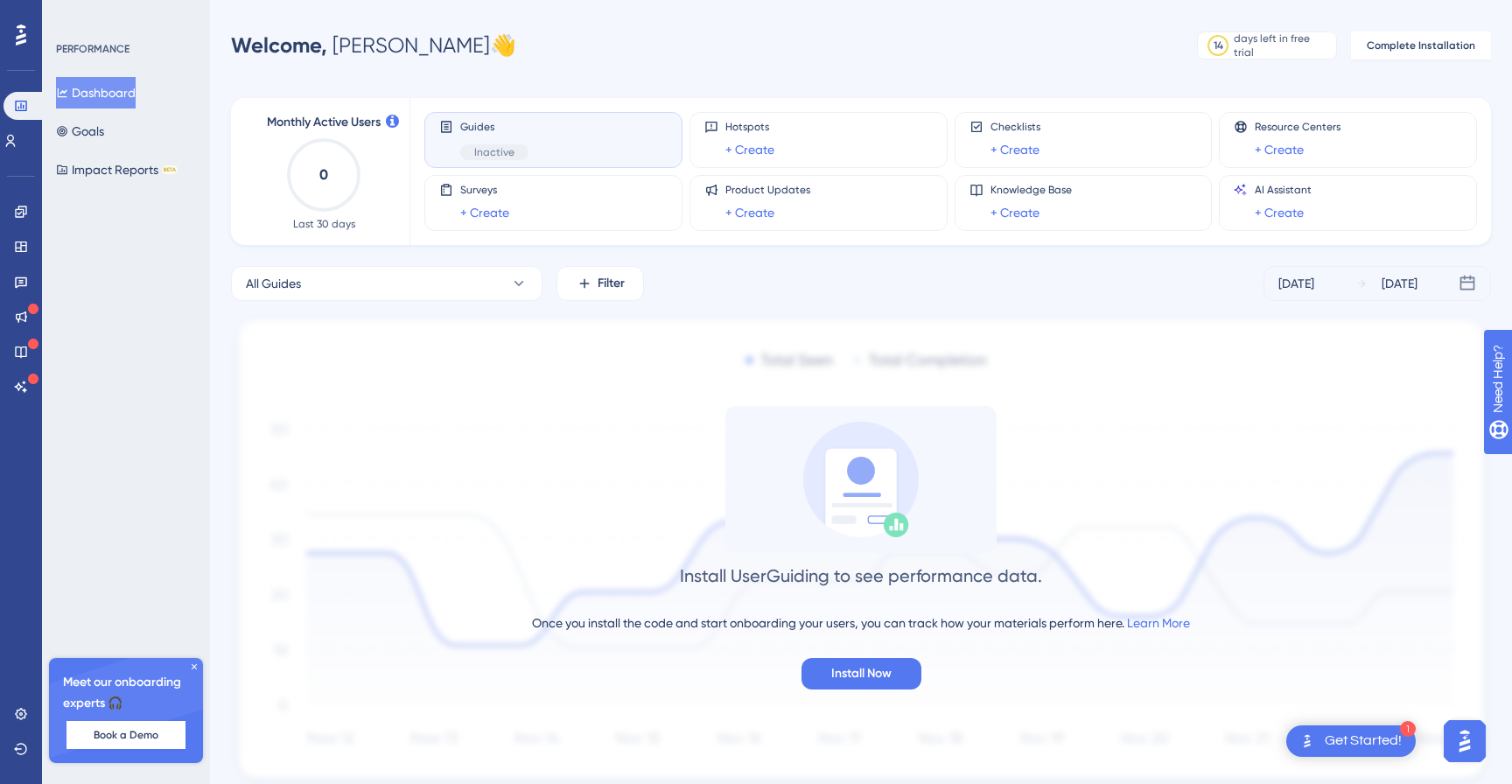
click at [26, 34] on div at bounding box center [21, 35] width 28 height 28
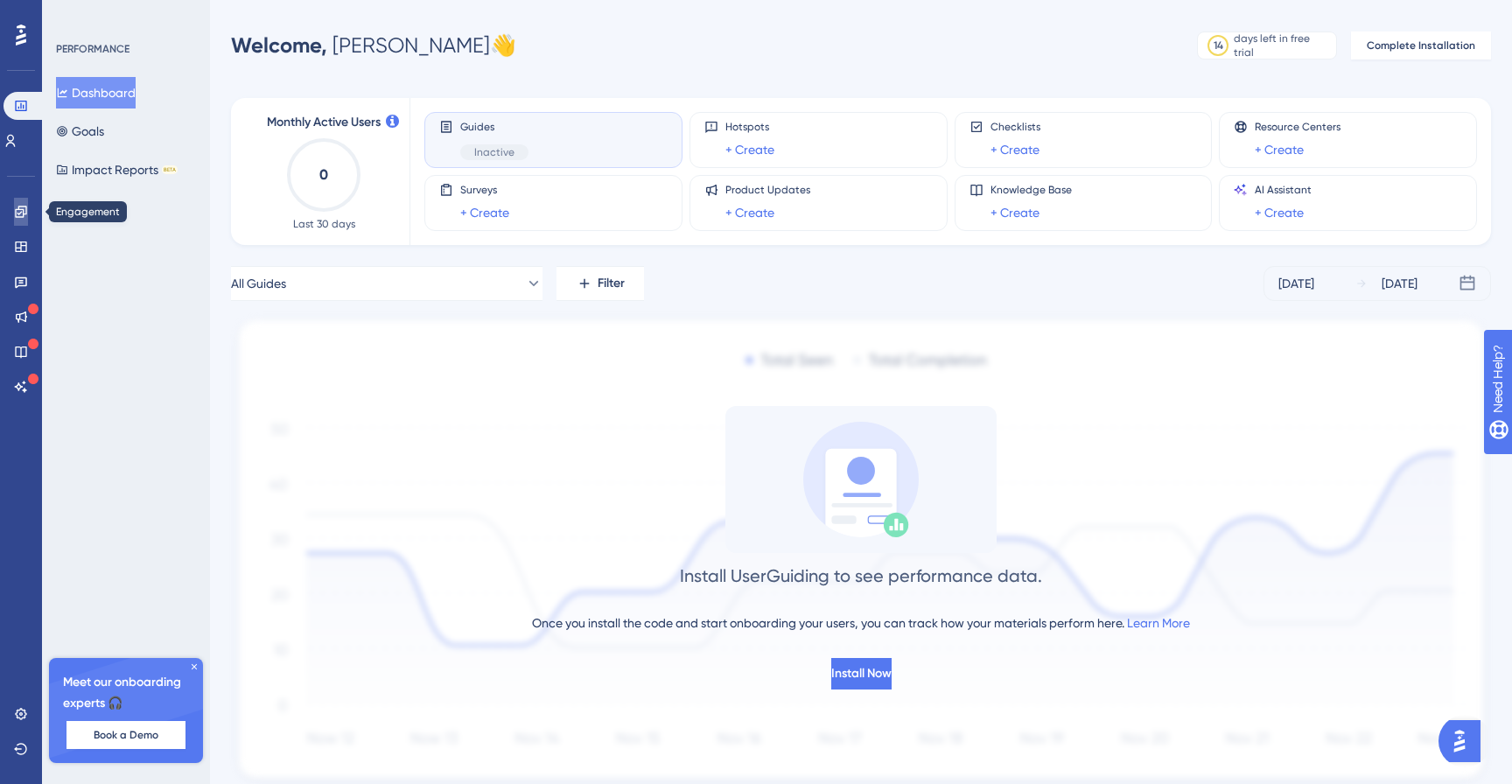
click at [24, 211] on icon at bounding box center [20, 210] width 11 height 11
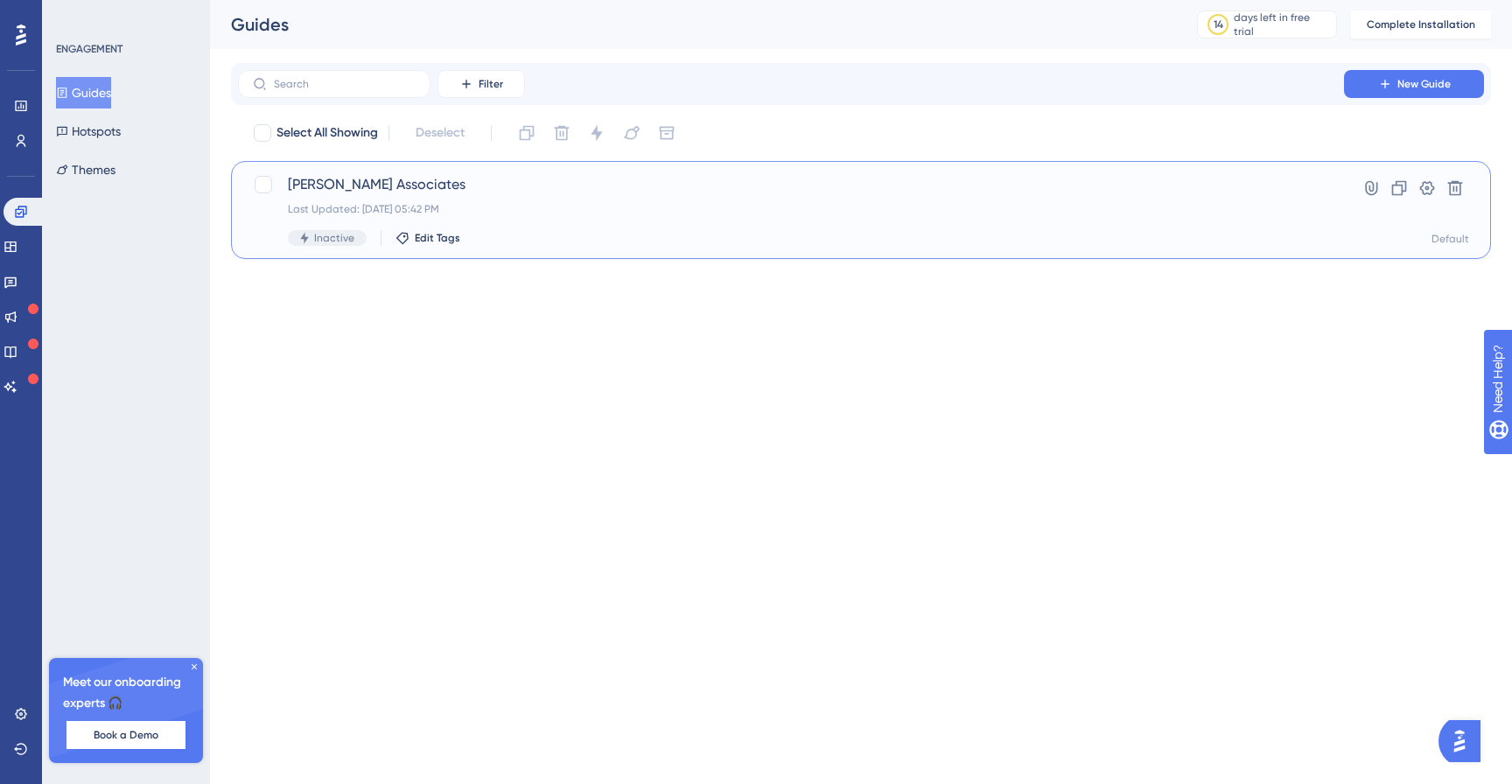
click at [529, 185] on span "[PERSON_NAME] Associates" at bounding box center [791, 184] width 1007 height 21
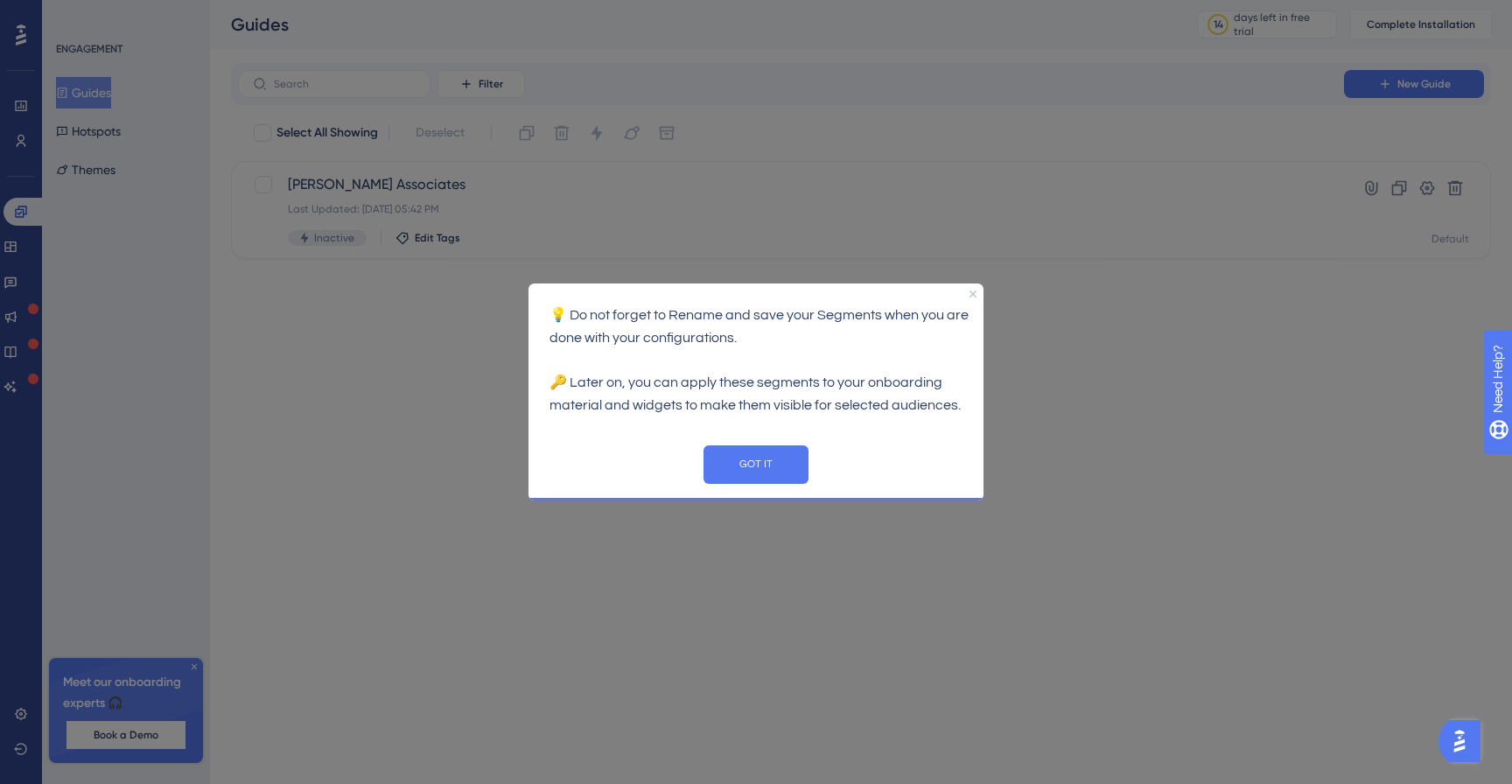
click at [769, 429] on div "💡 Do not forget to Rename and save your Segments when you are done with your co…" at bounding box center [756, 356] width 455 height 148
click at [756, 456] on button "GOT IT" at bounding box center [756, 463] width 105 height 39
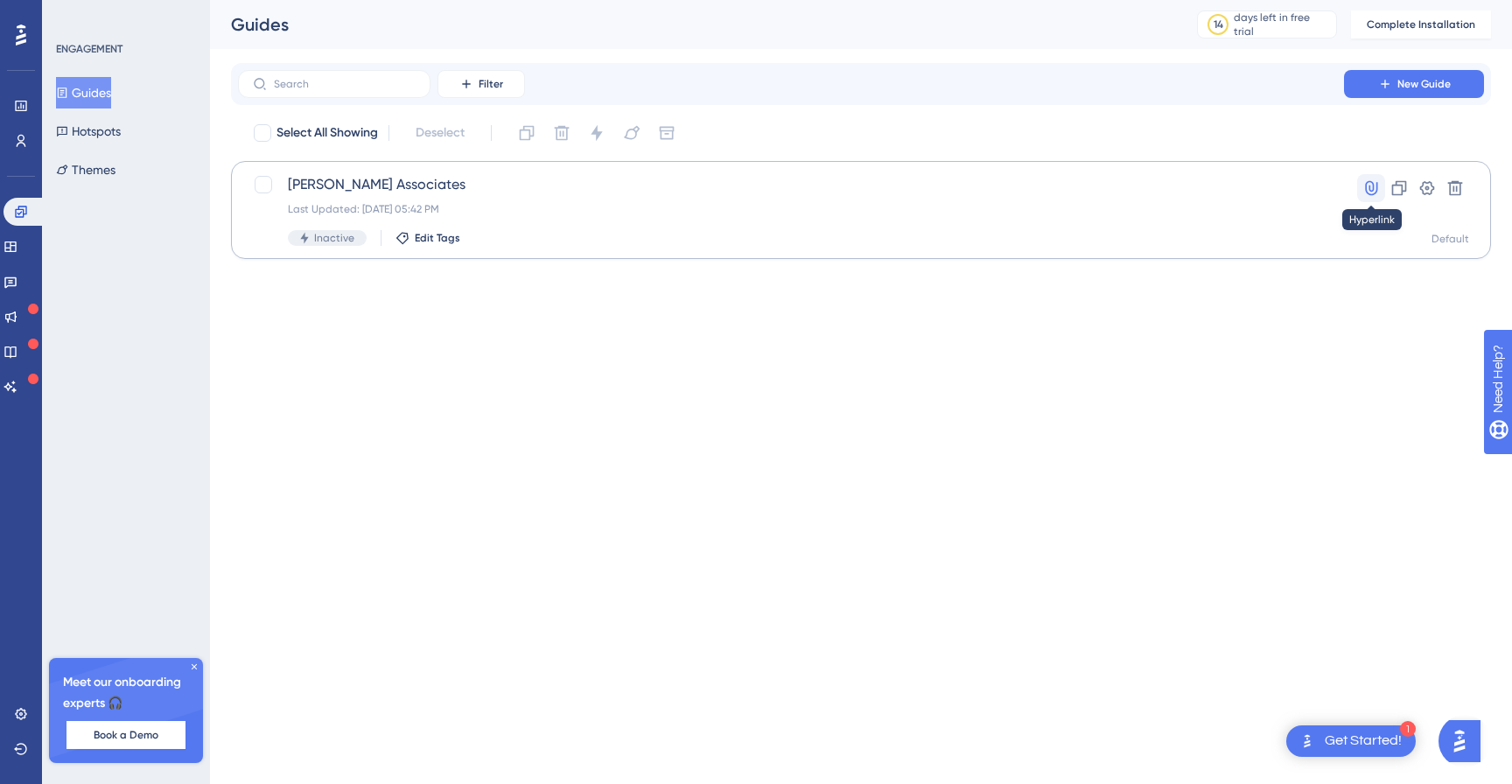
click at [1359, 193] on button at bounding box center [1371, 188] width 28 height 28
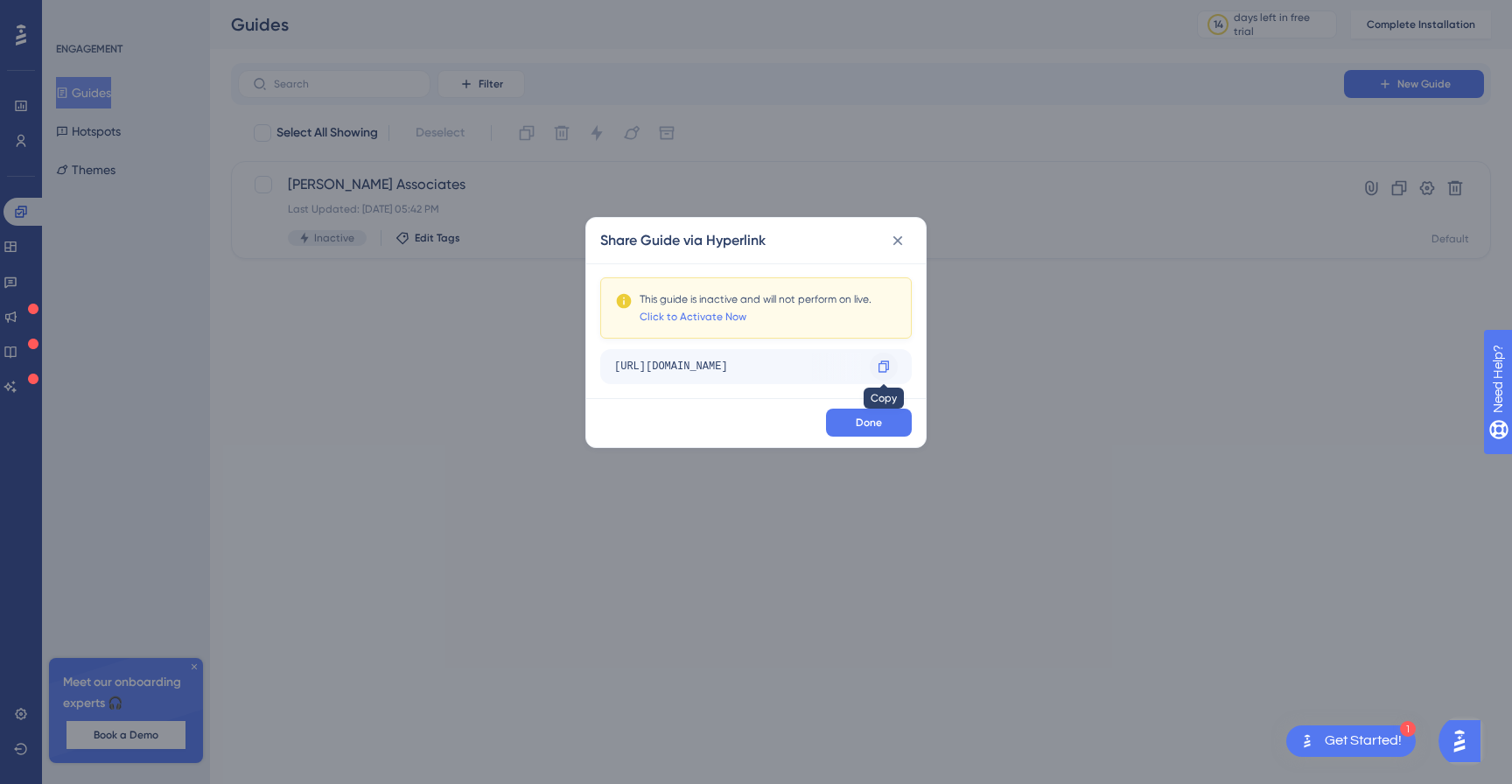
click at [891, 368] on div at bounding box center [884, 366] width 28 height 28
click at [902, 240] on icon at bounding box center [898, 241] width 18 height 18
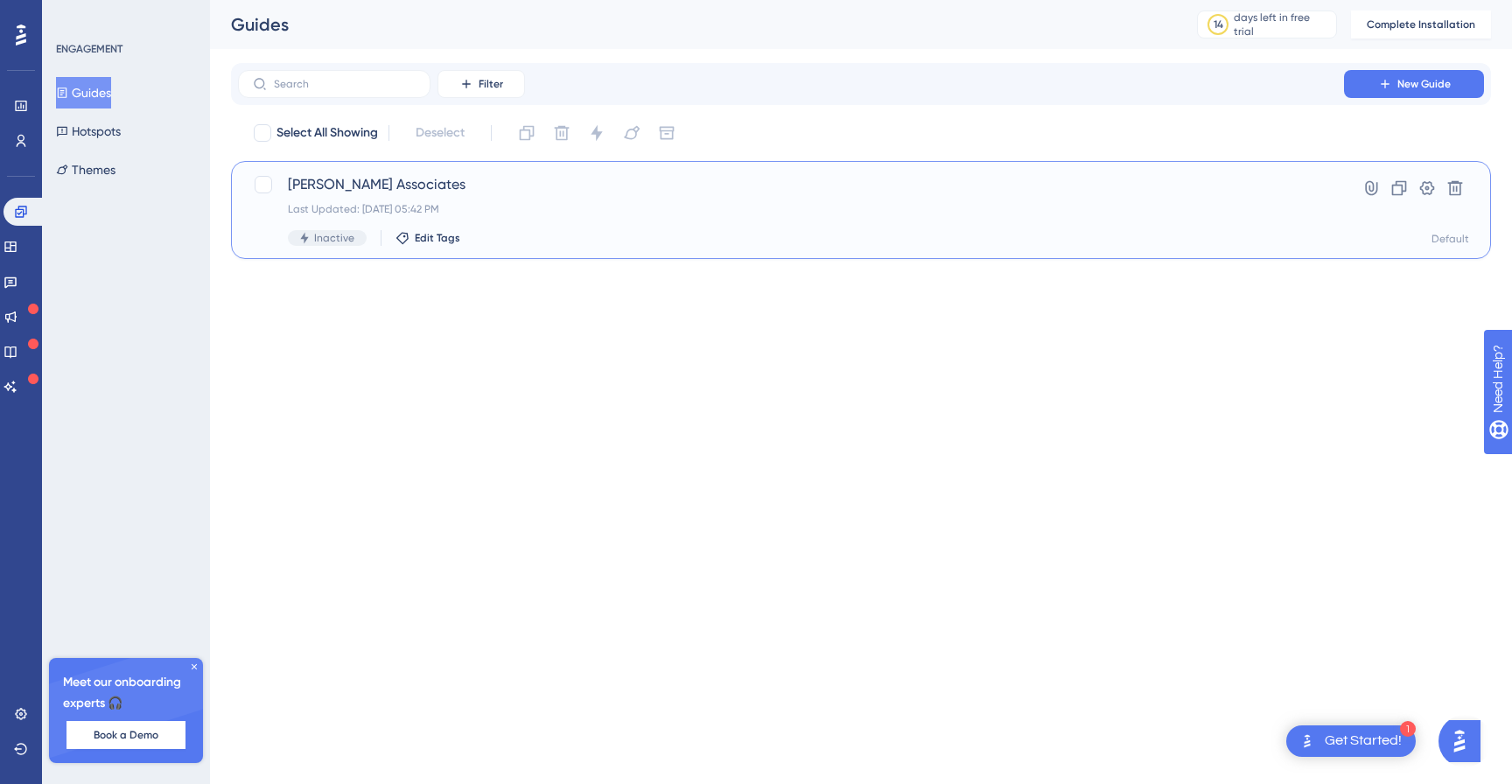
click at [322, 251] on div "Shannon Associates Last Updated: Sep 20 2025, 05:42 PM Inactive Edit Tags Hyper…" at bounding box center [862, 209] width 1261 height 98
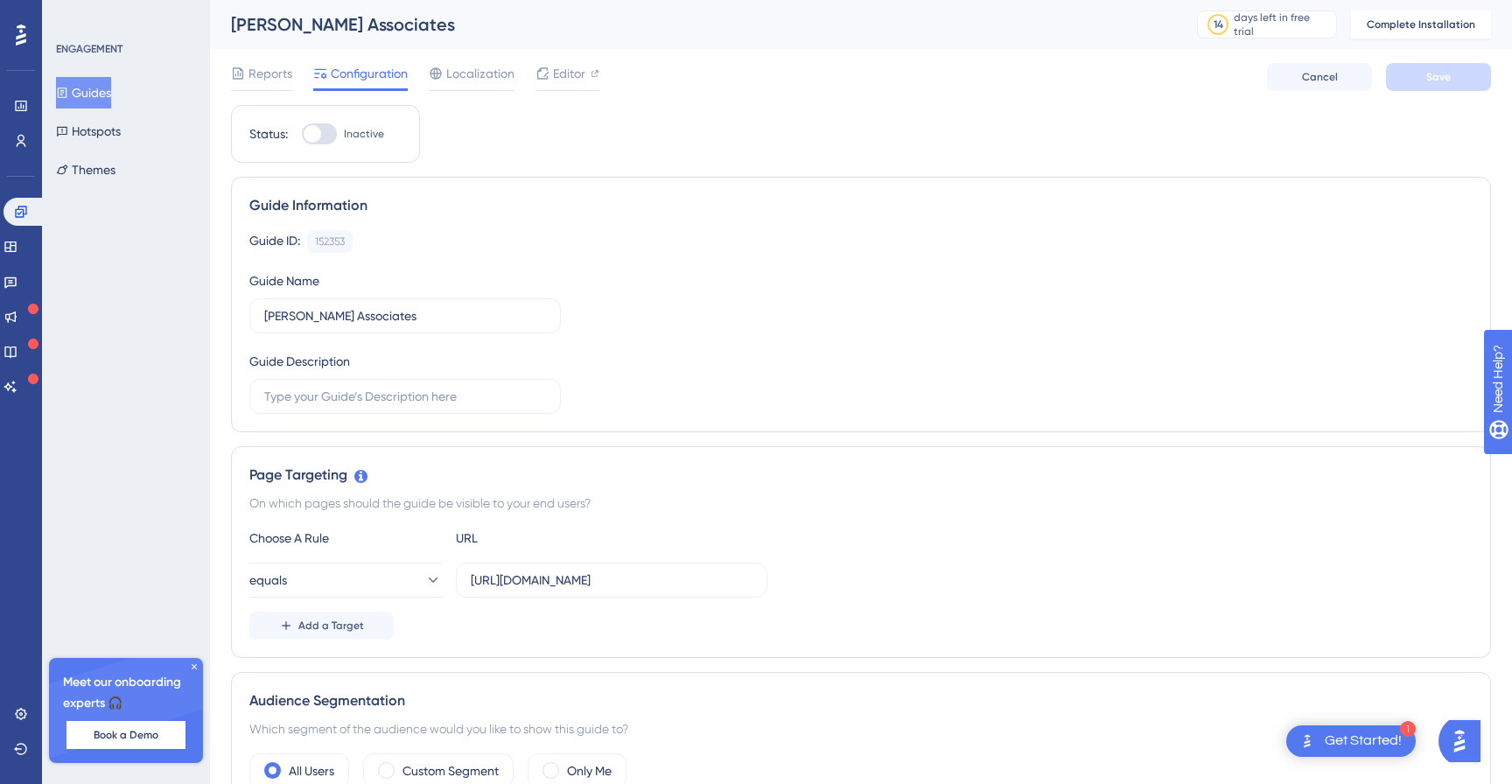
click at [314, 131] on div at bounding box center [313, 134] width 18 height 18
click at [302, 134] on input "Inactive" at bounding box center [301, 134] width 1 height 1
checkbox input "false"
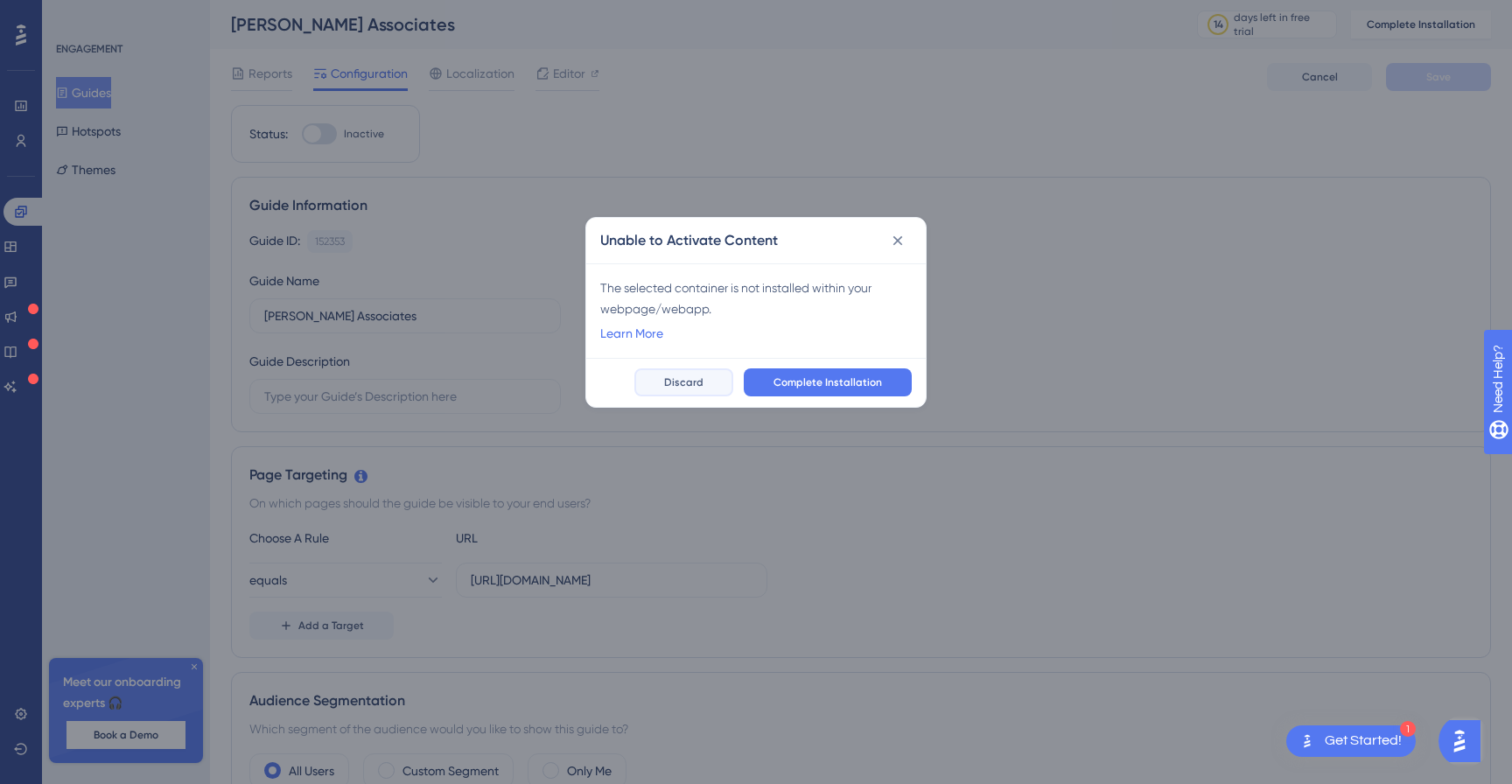
click at [704, 371] on button "Discard" at bounding box center [684, 382] width 99 height 28
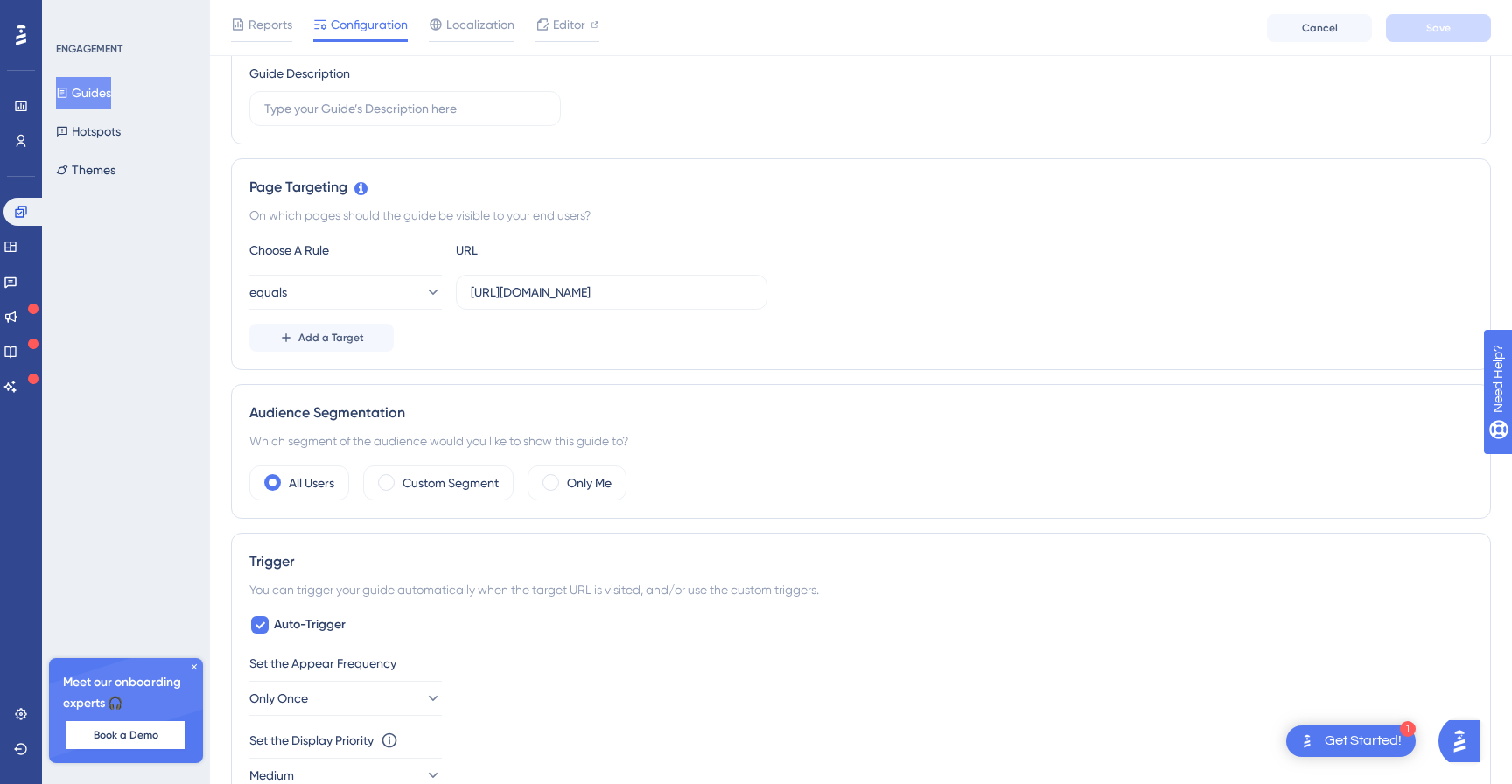
scroll to position [5, 0]
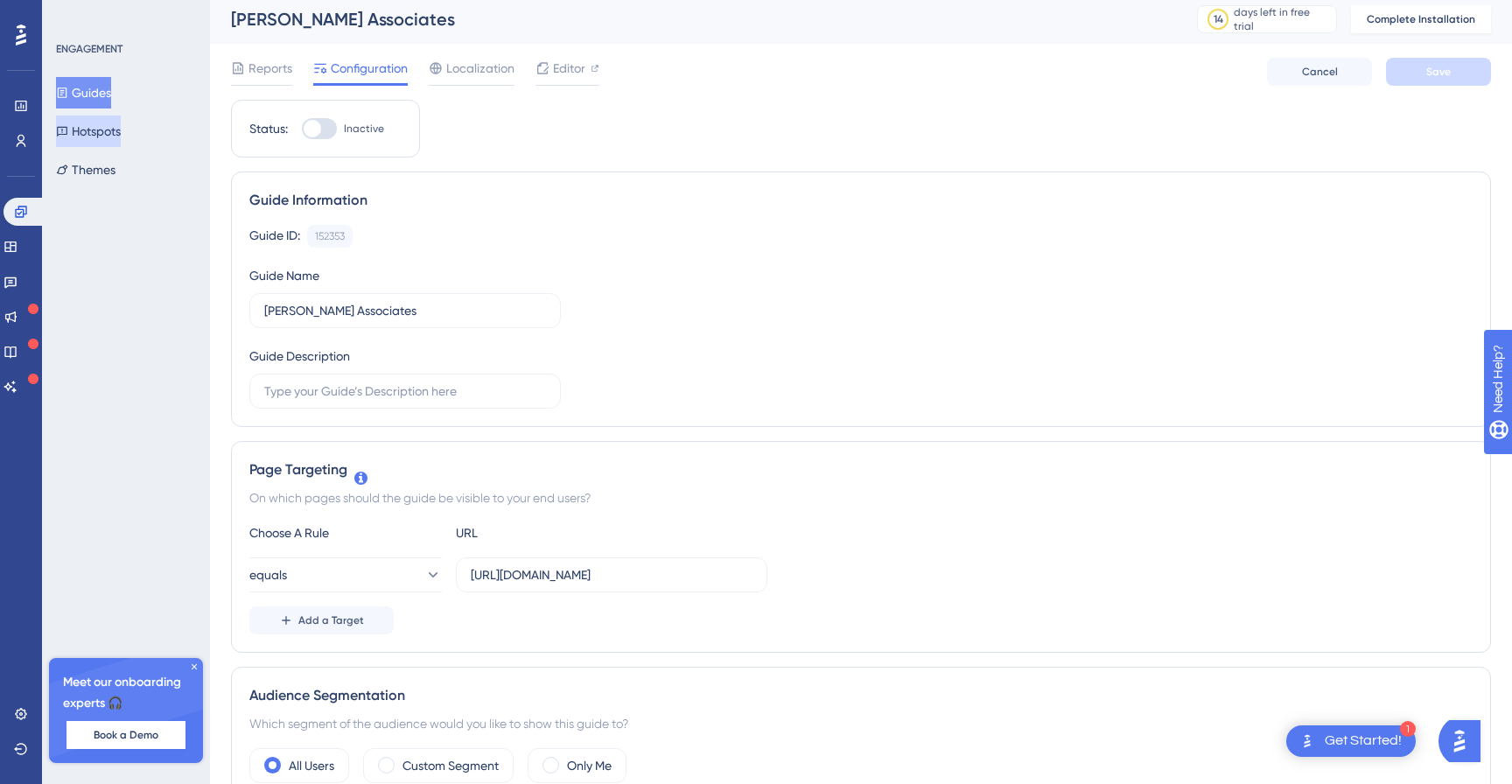
click at [99, 137] on button "Hotspots" at bounding box center [87, 131] width 65 height 32
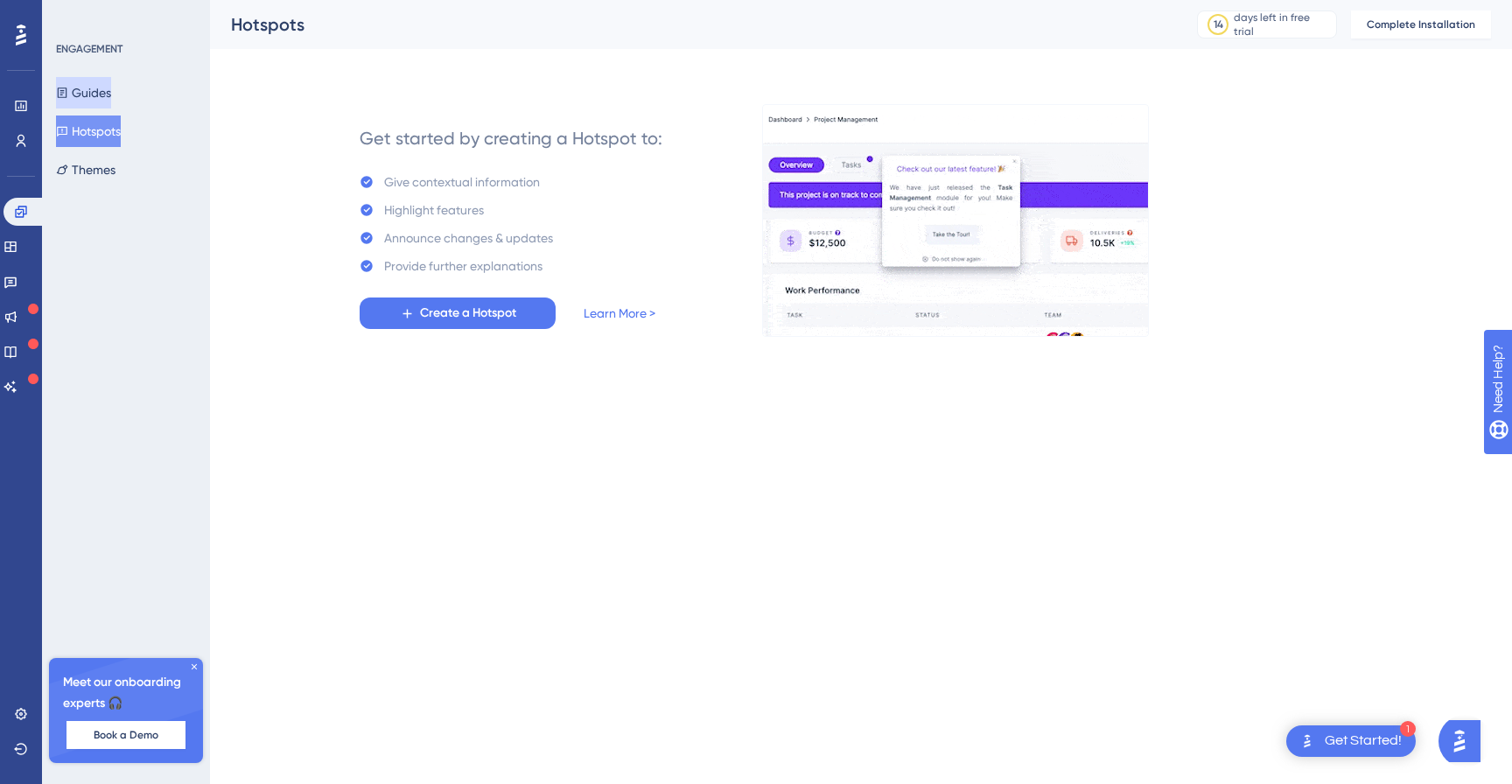
click at [97, 101] on button "Guides" at bounding box center [83, 93] width 56 height 32
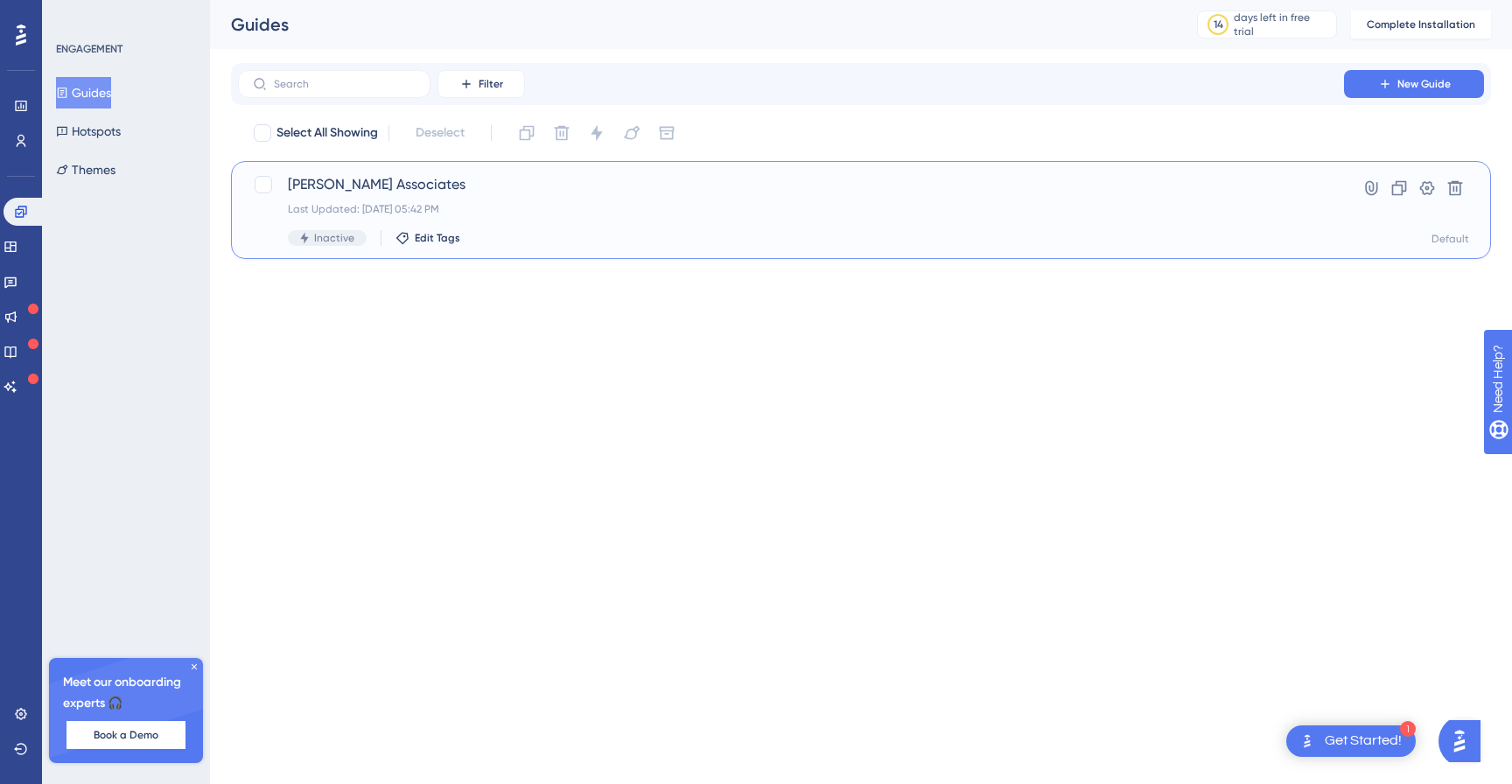
click at [1198, 196] on div "Shannon Associates Last Updated: Sep 20 2025, 05:42 PM Inactive Edit Tags" at bounding box center [791, 209] width 1007 height 71
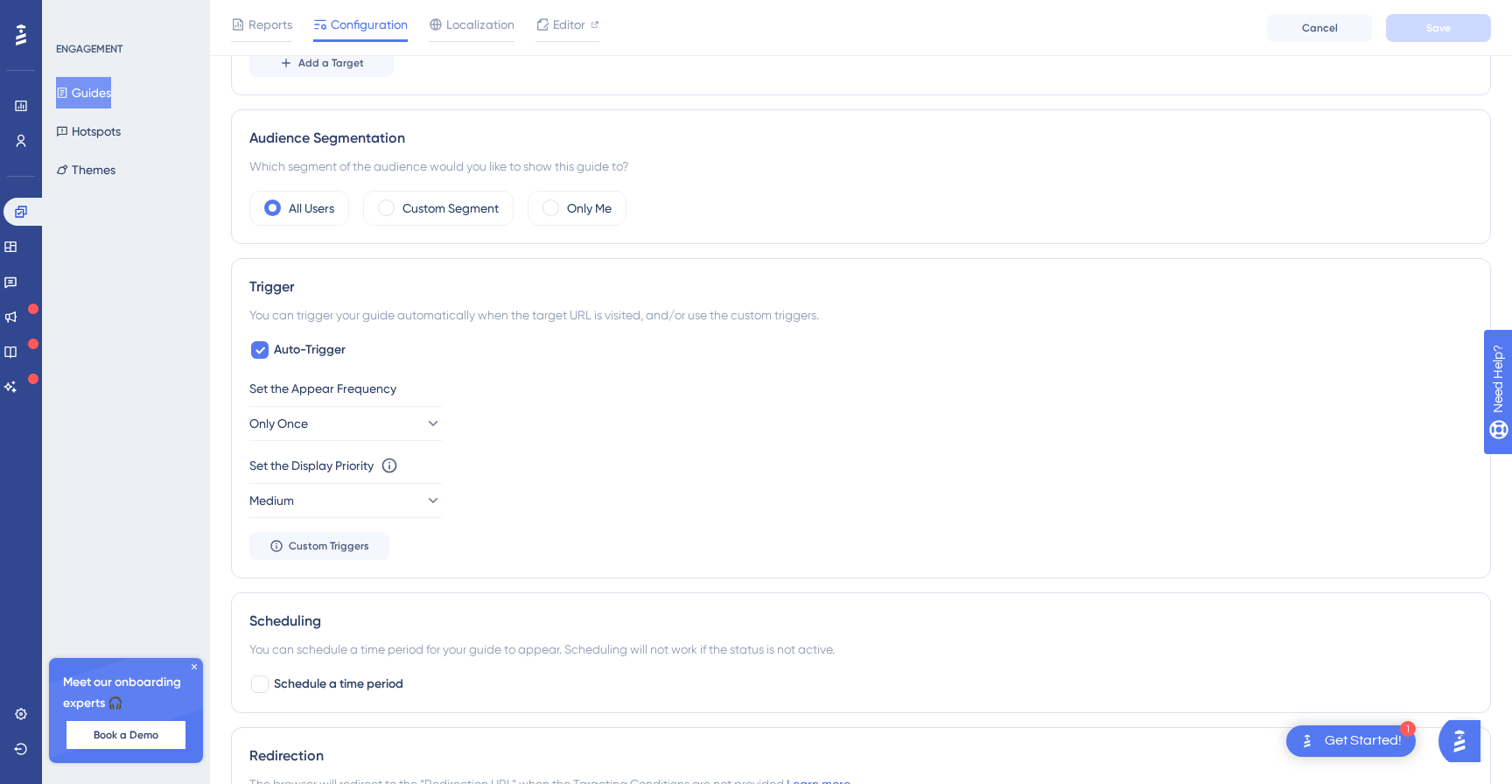
scroll to position [779, 0]
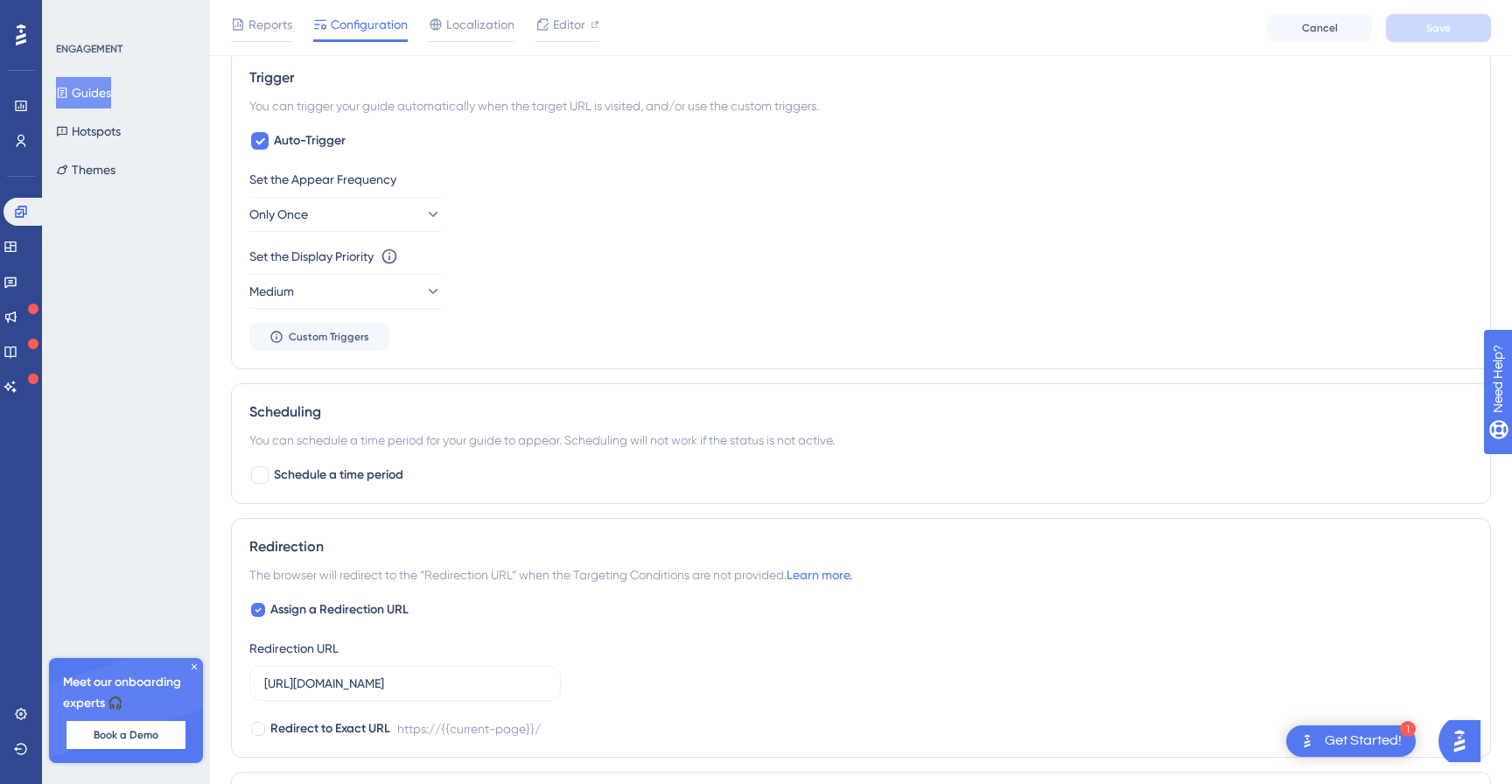
click at [1367, 739] on div "Get Started!" at bounding box center [1364, 740] width 77 height 19
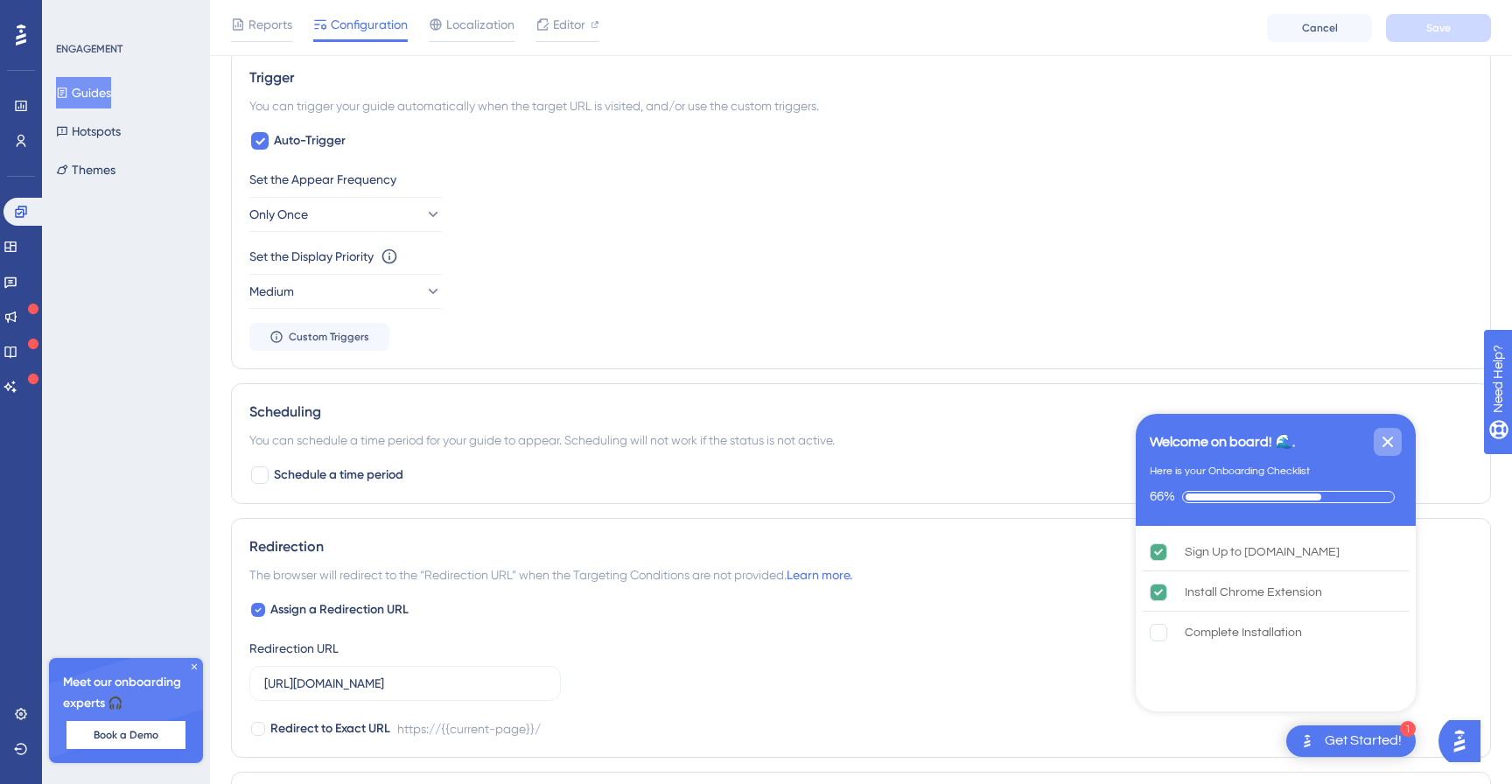
click at [1393, 437] on icon "Close Checklist" at bounding box center [1388, 442] width 11 height 11
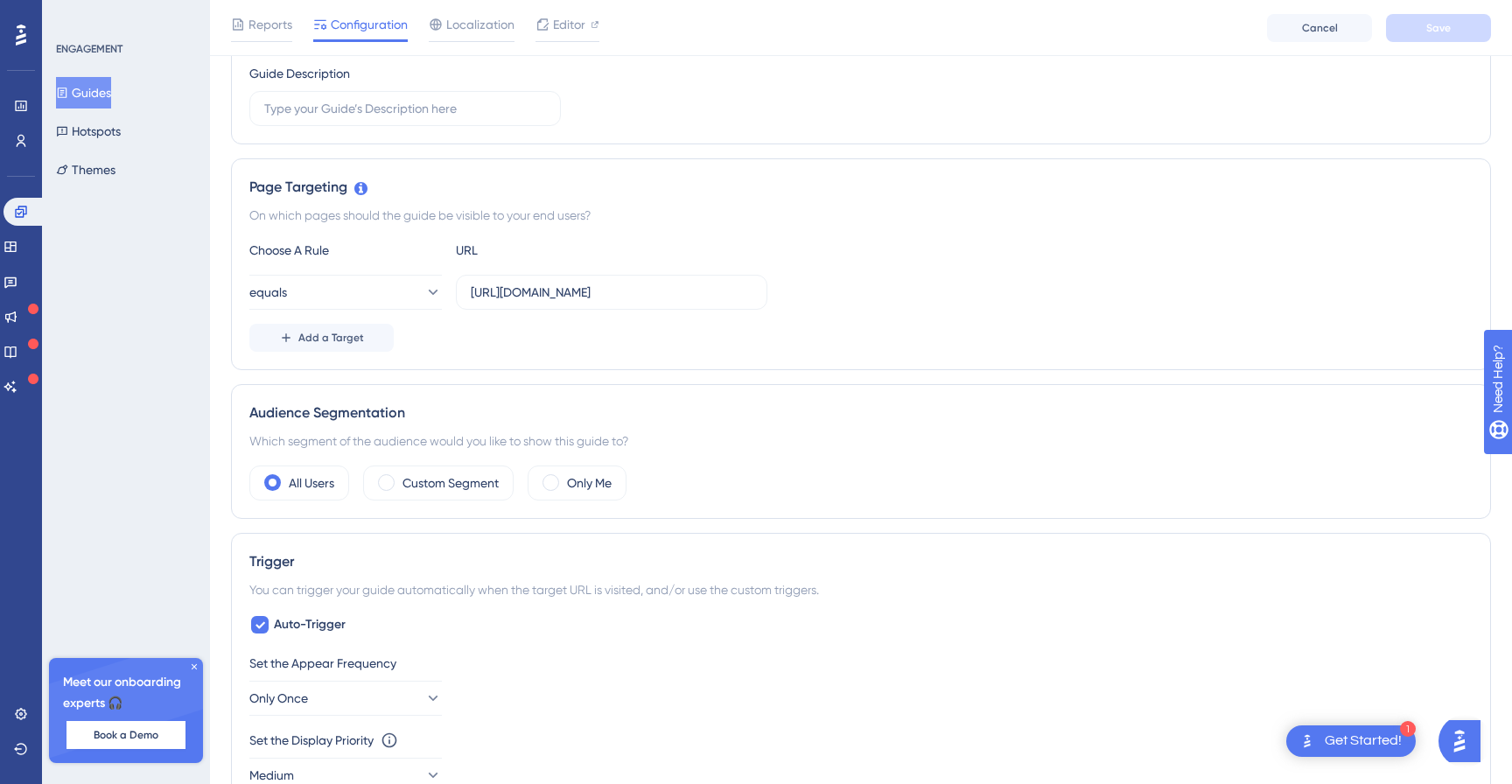
scroll to position [0, 0]
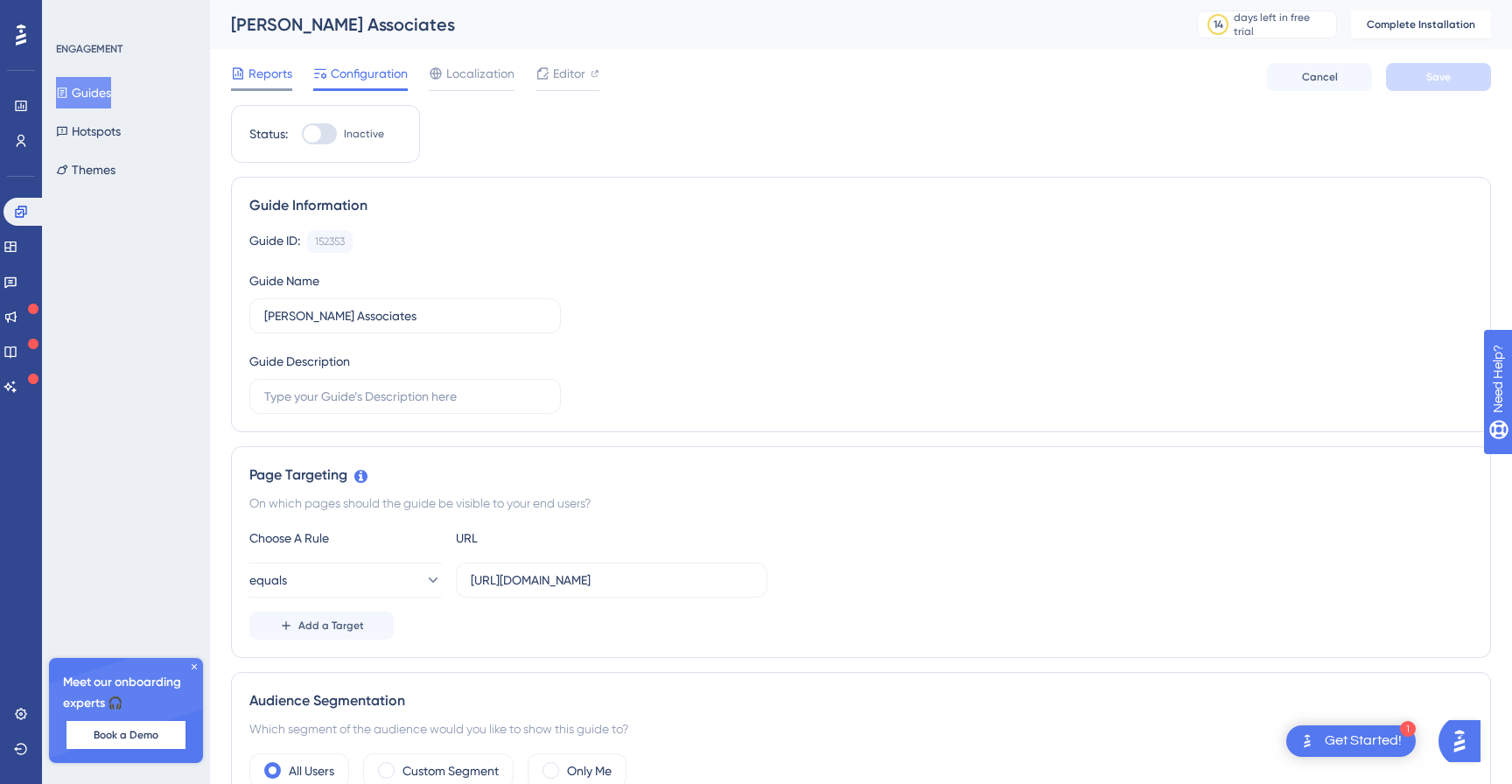
click at [272, 72] on span "Reports" at bounding box center [270, 72] width 44 height 21
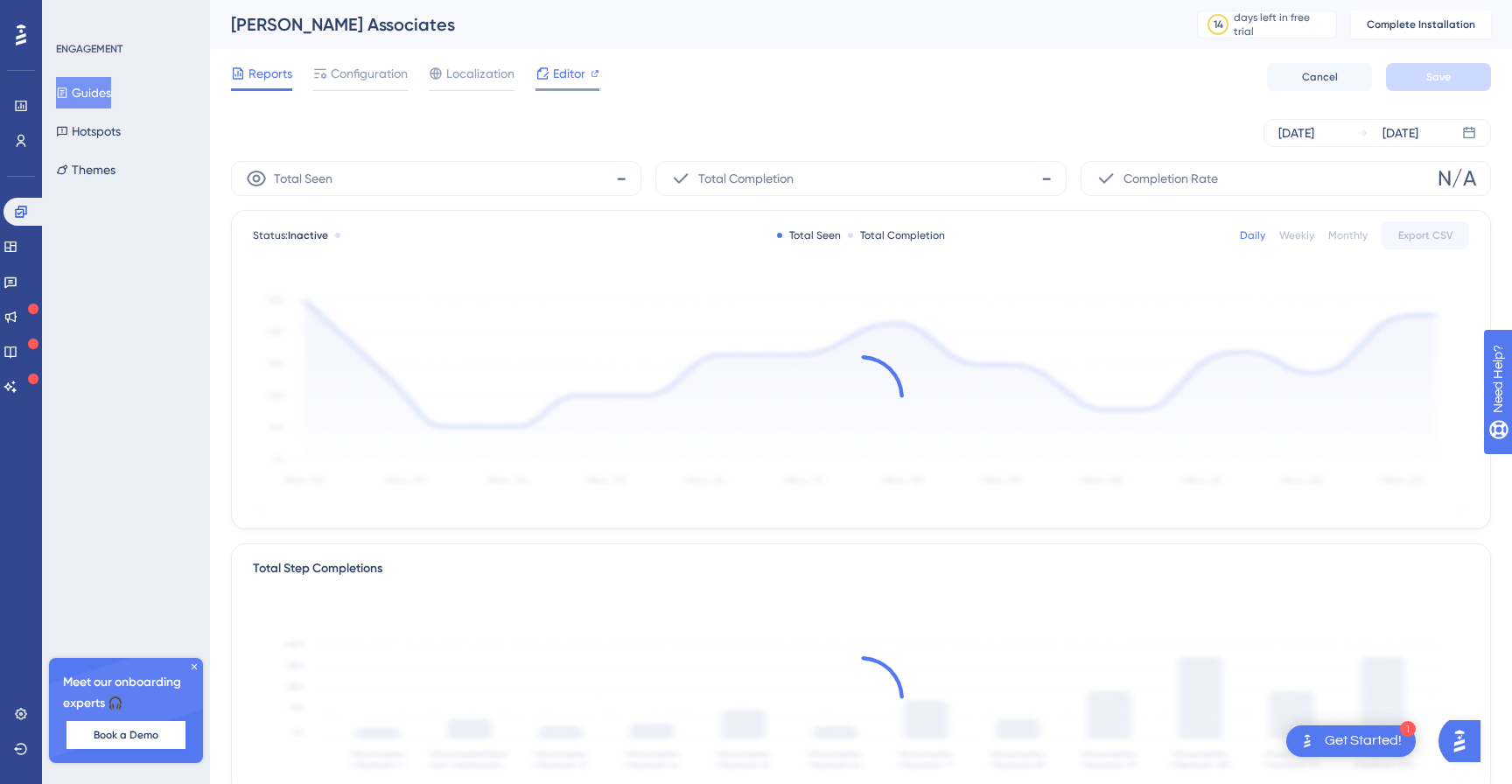
click at [551, 68] on div "Editor" at bounding box center [568, 72] width 64 height 21
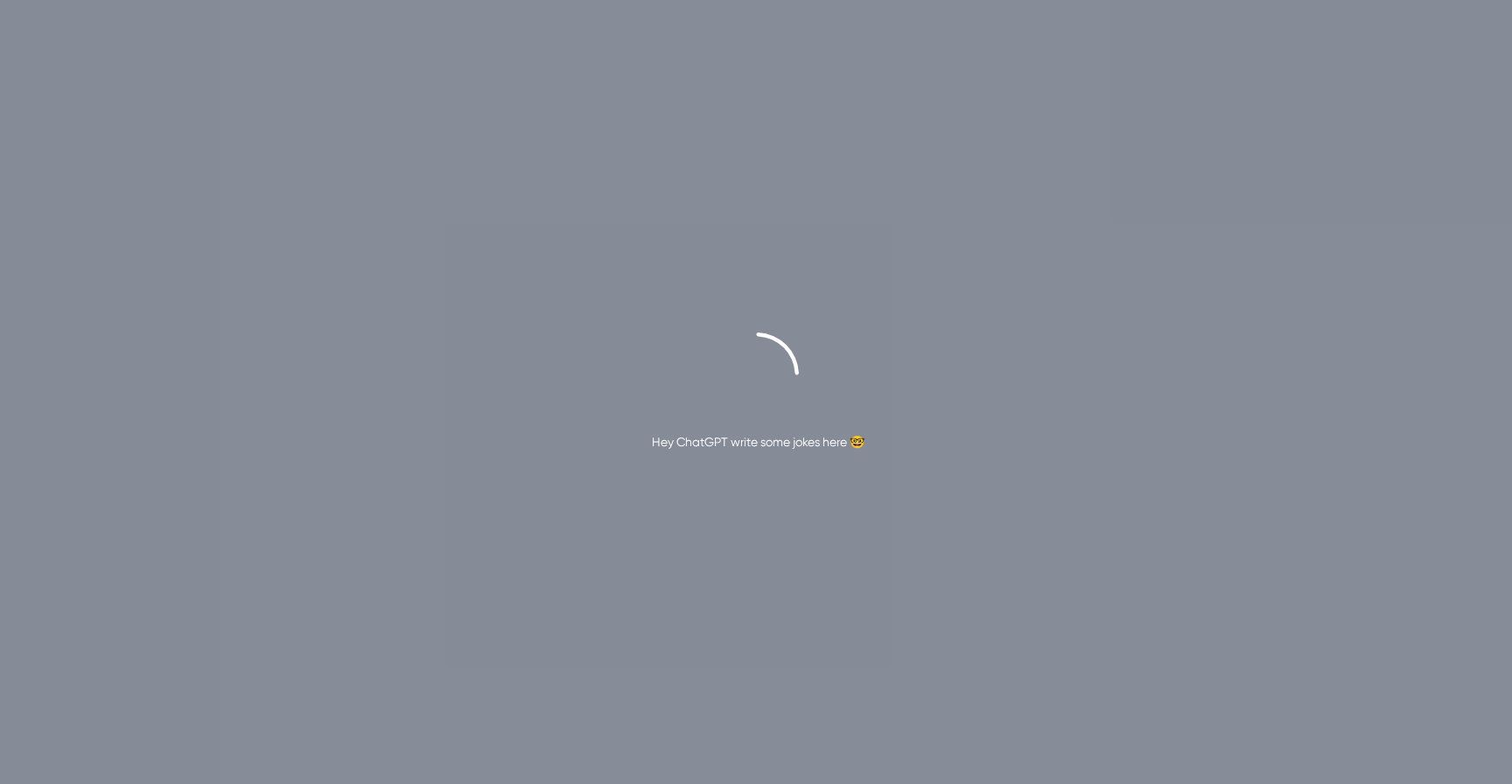
click at [829, 440] on div "Hey ChatGPT write some jokes here 🤓" at bounding box center [758, 442] width 212 height 21
